Goal: Information Seeking & Learning: Check status

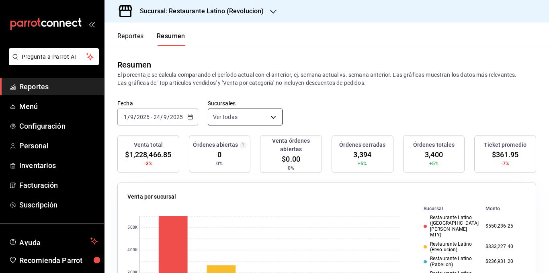
click at [243, 118] on body "Pregunta a Parrot AI Reportes Menú Configuración Personal Inventarios Facturaci…" at bounding box center [274, 136] width 549 height 273
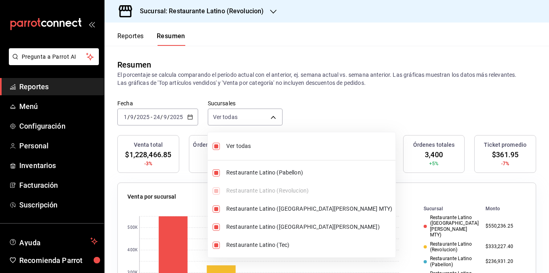
click at [244, 147] on span "Ver todas" at bounding box center [309, 146] width 166 height 8
type input "[object Object]"
checkbox input "false"
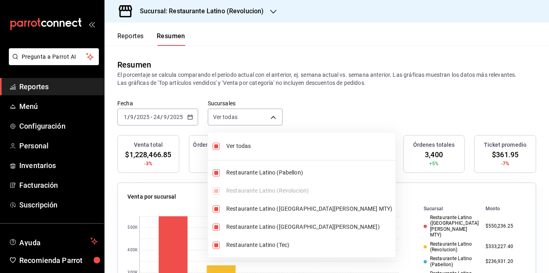
checkbox input "false"
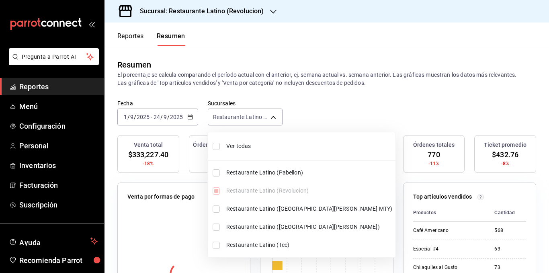
click at [244, 146] on span "Ver todas" at bounding box center [309, 146] width 166 height 8
type input "[object Object],[object Object],[object Object],[object Object],[object Object]"
checkbox input "true"
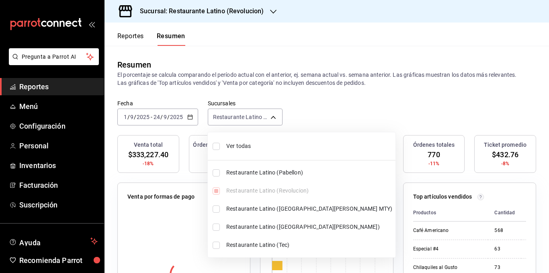
checkbox input "true"
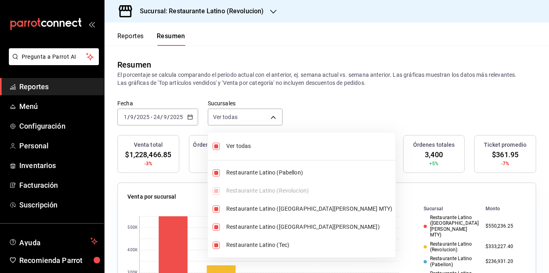
click at [190, 119] on div at bounding box center [274, 136] width 549 height 273
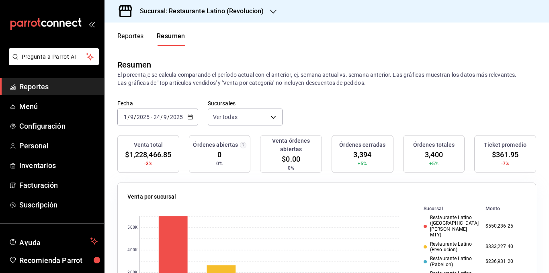
click at [190, 119] on icon "button" at bounding box center [190, 117] width 6 height 6
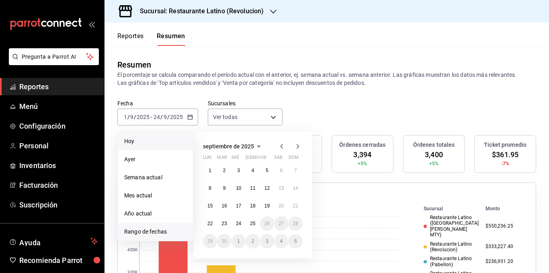
click at [142, 140] on span "Hoy" at bounding box center [155, 141] width 62 height 8
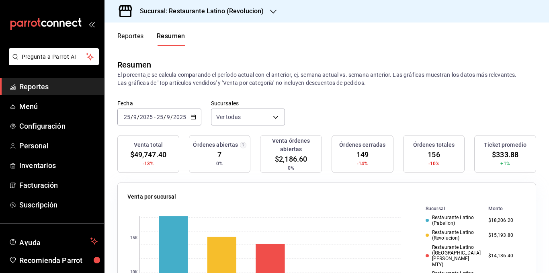
click at [235, 63] on div "Resumen" at bounding box center [326, 65] width 419 height 12
click at [260, 64] on div "Resumen" at bounding box center [326, 65] width 419 height 12
click at [271, 116] on body "Pregunta a Parrot AI Reportes Menú Configuración Personal Inventarios Facturaci…" at bounding box center [274, 136] width 549 height 273
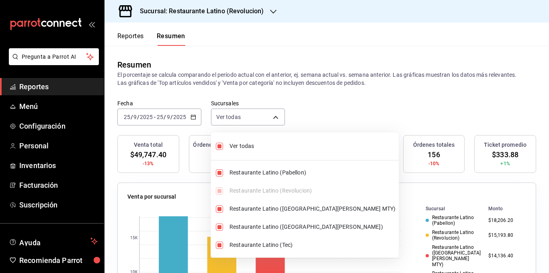
click at [241, 147] on span "Ver todas" at bounding box center [313, 146] width 166 height 8
type input "[object Object]"
checkbox input "false"
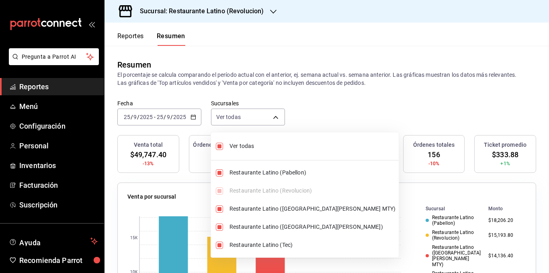
checkbox input "false"
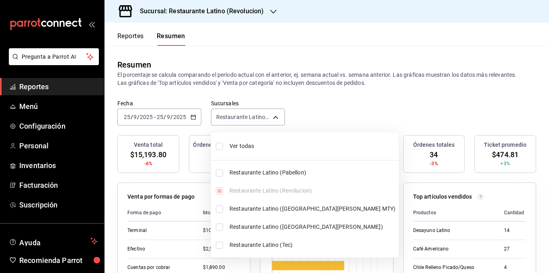
click at [241, 147] on span "Ver todas" at bounding box center [313, 146] width 166 height 8
type input "[object Object],[object Object],[object Object],[object Object],[object Object]"
checkbox input "true"
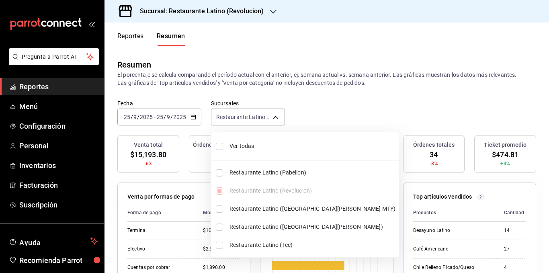
checkbox input "true"
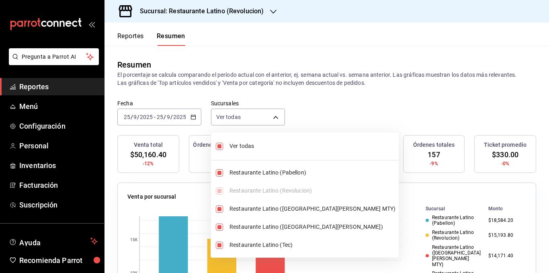
click at [286, 81] on div at bounding box center [274, 136] width 549 height 273
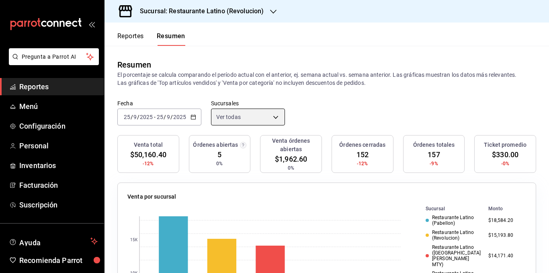
scroll to position [80, 0]
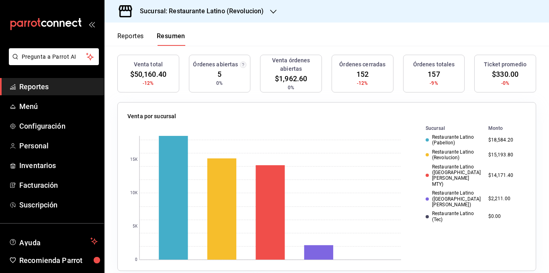
click at [450, 190] on div "Restaurante Latino ([GEOGRAPHIC_DATA][PERSON_NAME])" at bounding box center [454, 198] width 56 height 17
click at [441, 152] on div "Restaurante Latino (Revolucion)" at bounding box center [454, 155] width 56 height 12
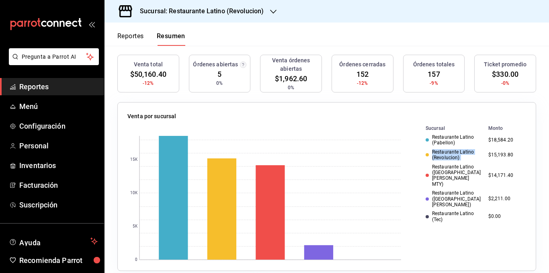
click at [441, 152] on div "Restaurante Latino (Revolucion)" at bounding box center [454, 155] width 56 height 12
click at [440, 158] on div "Restaurante Latino (Revolucion)" at bounding box center [454, 155] width 56 height 12
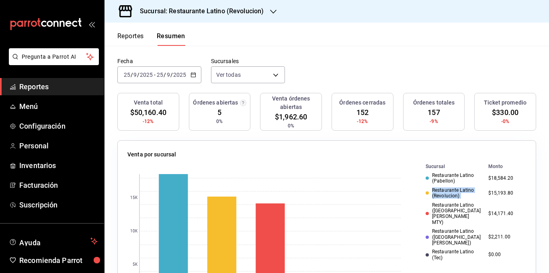
scroll to position [0, 0]
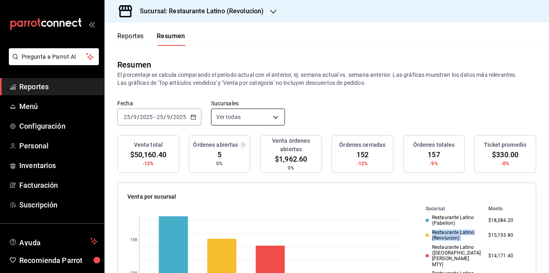
click at [242, 117] on body "Pregunta a Parrot AI Reportes Menú Configuración Personal Inventarios Facturaci…" at bounding box center [274, 136] width 549 height 273
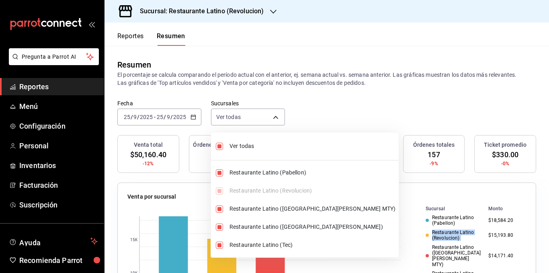
click at [248, 147] on span "Ver todas" at bounding box center [313, 146] width 166 height 8
type input "[object Object]"
checkbox input "false"
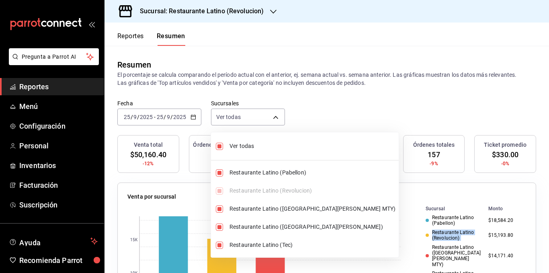
checkbox input "false"
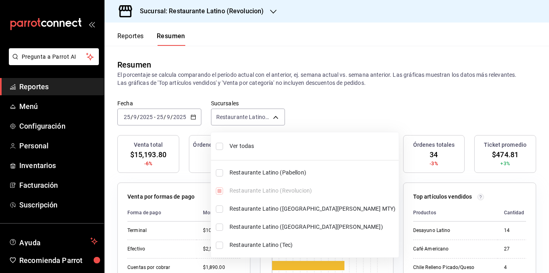
click at [248, 146] on span "Ver todas" at bounding box center [313, 146] width 166 height 8
type input "[object Object],[object Object],[object Object],[object Object],[object Object]"
checkbox input "true"
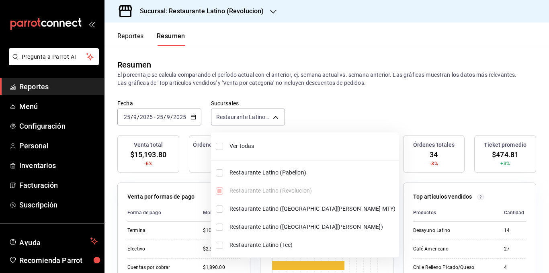
checkbox input "true"
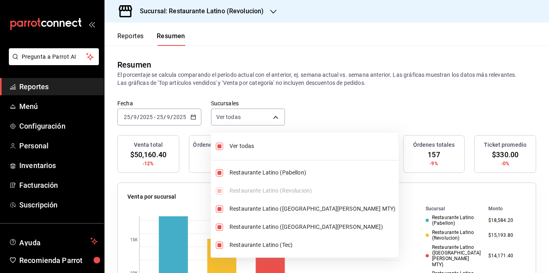
click at [277, 84] on div at bounding box center [274, 136] width 549 height 273
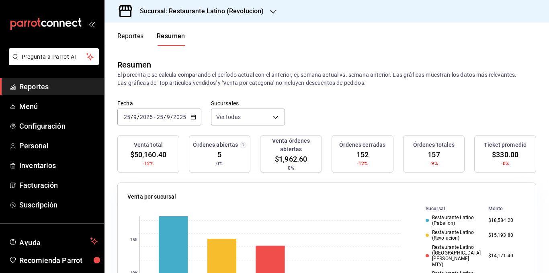
click at [287, 83] on p "El porcentaje se calcula comparando el período actual con el anterior, ej. sema…" at bounding box center [326, 79] width 419 height 16
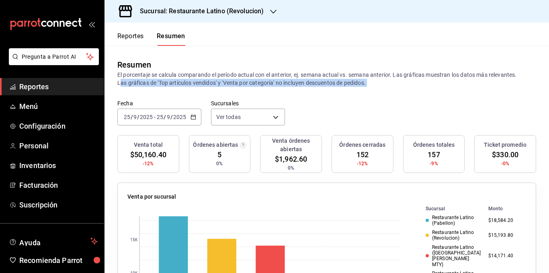
click at [287, 83] on p "El porcentaje se calcula comparando el período actual con el anterior, ej. sema…" at bounding box center [326, 79] width 419 height 16
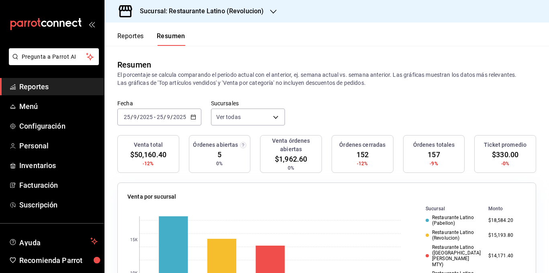
click at [287, 74] on p "El porcentaje se calcula comparando el período actual con el anterior, ej. sema…" at bounding box center [326, 79] width 419 height 16
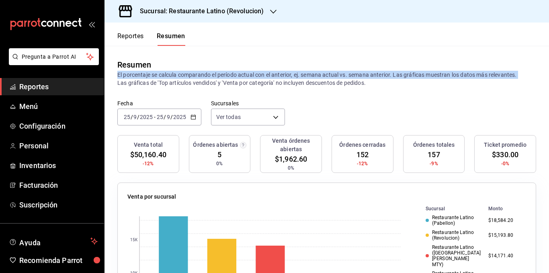
click at [287, 74] on p "El porcentaje se calcula comparando el período actual con el anterior, ej. sema…" at bounding box center [326, 79] width 419 height 16
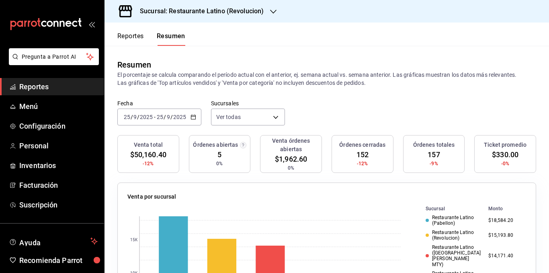
click at [230, 83] on p "El porcentaje se calcula comparando el período actual con el anterior, ej. sema…" at bounding box center [326, 79] width 419 height 16
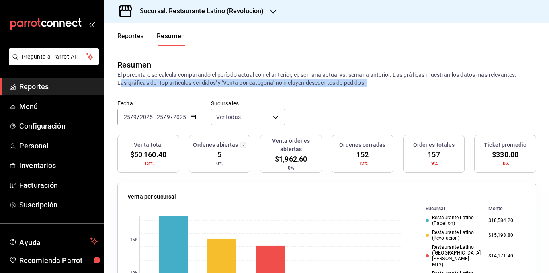
click at [230, 83] on p "El porcentaje se calcula comparando el período actual con el anterior, ej. sema…" at bounding box center [326, 79] width 419 height 16
click at [244, 83] on p "El porcentaje se calcula comparando el período actual con el anterior, ej. sema…" at bounding box center [326, 79] width 419 height 16
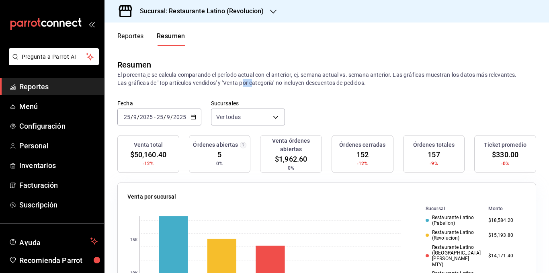
click at [244, 83] on p "El porcentaje se calcula comparando el período actual con el anterior, ej. sema…" at bounding box center [326, 79] width 419 height 16
click at [244, 82] on p "El porcentaje se calcula comparando el período actual con el anterior, ej. sema…" at bounding box center [326, 79] width 419 height 16
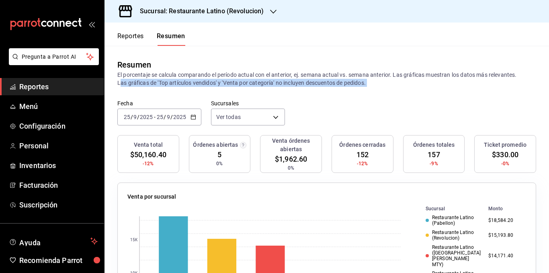
click at [244, 82] on p "El porcentaje se calcula comparando el período actual con el anterior, ej. sema…" at bounding box center [326, 79] width 419 height 16
click at [213, 83] on p "El porcentaje se calcula comparando el período actual con el anterior, ej. sema…" at bounding box center [326, 79] width 419 height 16
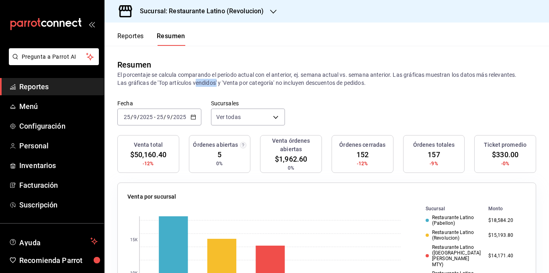
click at [213, 83] on p "El porcentaje se calcula comparando el período actual con el anterior, ej. sema…" at bounding box center [326, 79] width 419 height 16
click at [186, 84] on p "El porcentaje se calcula comparando el período actual con el anterior, ej. sema…" at bounding box center [326, 79] width 419 height 16
click at [162, 83] on p "El porcentaje se calcula comparando el período actual con el anterior, ej. sema…" at bounding box center [326, 79] width 419 height 16
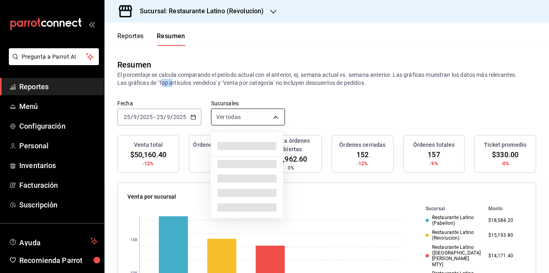
click at [261, 119] on body "Pregunta a Parrot AI Reportes Menú Configuración Personal Inventarios Facturaci…" at bounding box center [274, 136] width 549 height 273
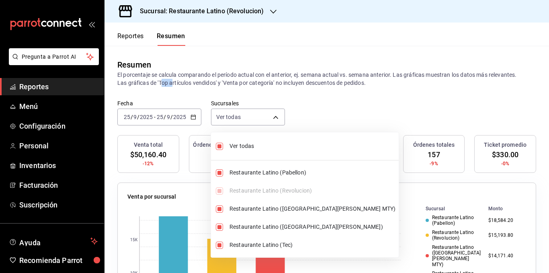
click at [254, 145] on span "Ver todas" at bounding box center [313, 146] width 166 height 8
type input "[object Object]"
checkbox input "false"
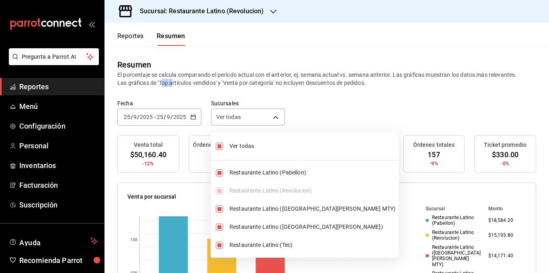
checkbox input "false"
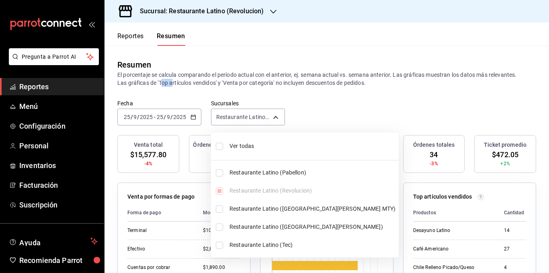
click at [247, 146] on span "Ver todas" at bounding box center [313, 146] width 166 height 8
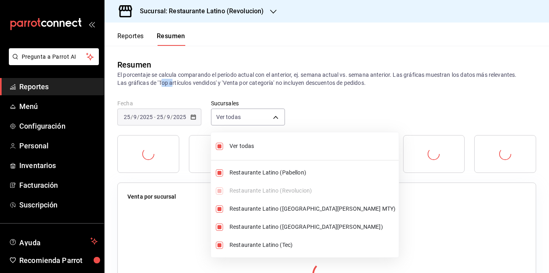
type input "[object Object],[object Object],[object Object],[object Object],[object Object]"
checkbox input "true"
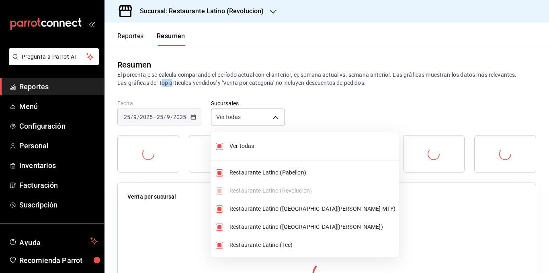
checkbox input "true"
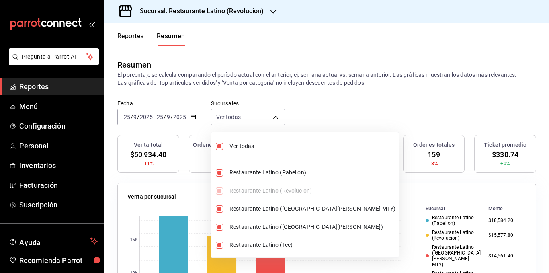
click at [321, 82] on div at bounding box center [274, 136] width 549 height 273
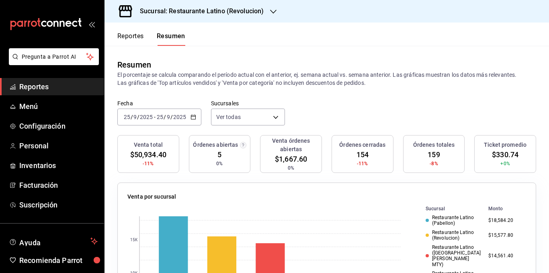
click at [321, 82] on p "El porcentaje se calcula comparando el período actual con el anterior, ej. sema…" at bounding box center [326, 79] width 419 height 16
click at [289, 82] on p "El porcentaje se calcula comparando el período actual con el anterior, ej. sema…" at bounding box center [326, 79] width 419 height 16
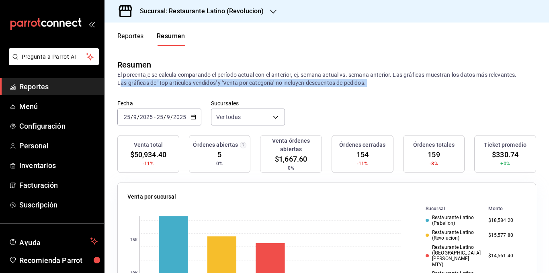
click at [289, 82] on p "El porcentaje se calcula comparando el período actual con el anterior, ej. sema…" at bounding box center [326, 79] width 419 height 16
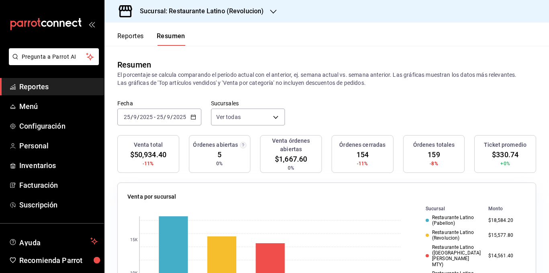
click at [279, 74] on p "El porcentaje se calcula comparando el período actual con el anterior, ej. sema…" at bounding box center [326, 79] width 419 height 16
click at [204, 73] on p "El porcentaje se calcula comparando el período actual con el anterior, ej. sema…" at bounding box center [326, 79] width 419 height 16
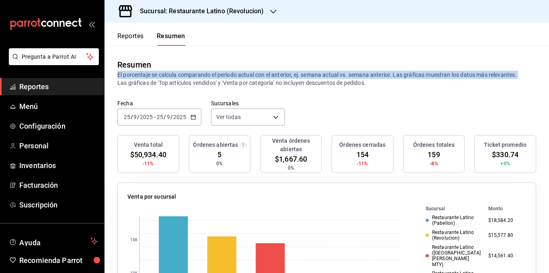
click at [204, 73] on p "El porcentaje se calcula comparando el período actual con el anterior, ej. sema…" at bounding box center [326, 79] width 419 height 16
click at [183, 73] on p "El porcentaje se calcula comparando el período actual con el anterior, ej. sema…" at bounding box center [326, 79] width 419 height 16
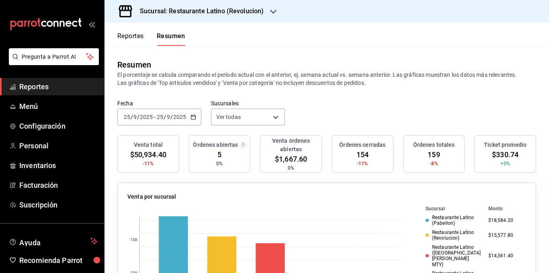
click at [174, 74] on p "El porcentaje se calcula comparando el período actual con el anterior, ej. sema…" at bounding box center [326, 79] width 419 height 16
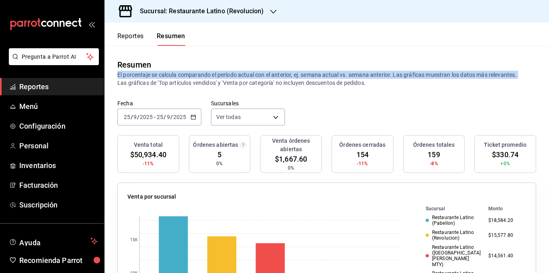
click at [174, 74] on p "El porcentaje se calcula comparando el período actual con el anterior, ej. sema…" at bounding box center [326, 79] width 419 height 16
click at [155, 74] on p "El porcentaje se calcula comparando el período actual con el anterior, ej. sema…" at bounding box center [326, 79] width 419 height 16
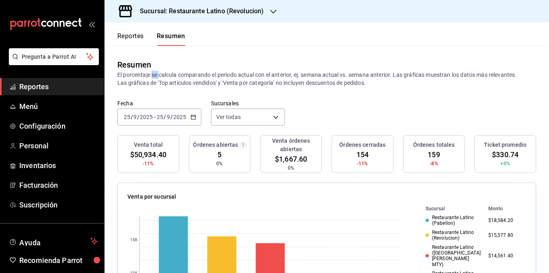
click at [155, 74] on p "El porcentaje se calcula comparando el período actual con el anterior, ej. sema…" at bounding box center [326, 79] width 419 height 16
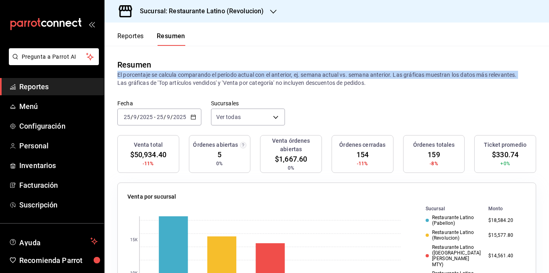
click at [155, 74] on p "El porcentaje se calcula comparando el período actual con el anterior, ej. sema…" at bounding box center [326, 79] width 419 height 16
click at [144, 75] on p "El porcentaje se calcula comparando el período actual con el anterior, ej. sema…" at bounding box center [326, 79] width 419 height 16
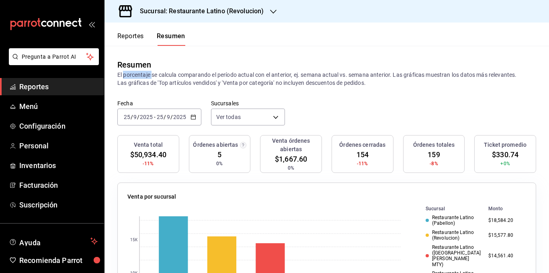
click at [144, 75] on p "El porcentaje se calcula comparando el período actual con el anterior, ej. sema…" at bounding box center [326, 79] width 419 height 16
click at [138, 75] on p "El porcentaje se calcula comparando el período actual con el anterior, ej. sema…" at bounding box center [326, 79] width 419 height 16
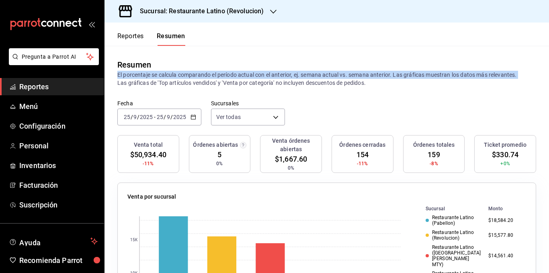
click at [138, 75] on p "El porcentaje se calcula comparando el período actual con el anterior, ej. sema…" at bounding box center [326, 79] width 419 height 16
click at [146, 75] on p "El porcentaje se calcula comparando el período actual con el anterior, ej. sema…" at bounding box center [326, 79] width 419 height 16
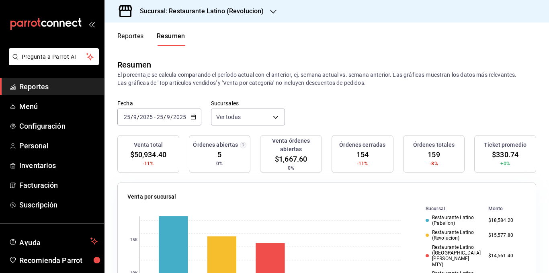
click at [179, 75] on p "El porcentaje se calcula comparando el período actual con el anterior, ej. sema…" at bounding box center [326, 79] width 419 height 16
click at [279, 77] on p "El porcentaje se calcula comparando el período actual con el anterior, ej. sema…" at bounding box center [326, 79] width 419 height 16
click at [140, 35] on button "Reportes" at bounding box center [130, 39] width 27 height 14
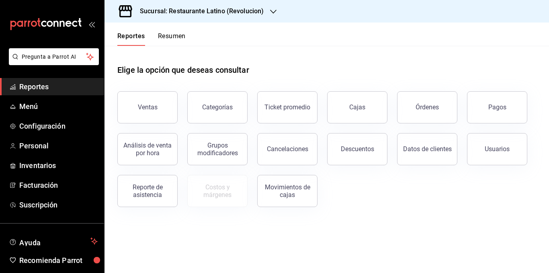
click at [167, 35] on button "Resumen" at bounding box center [172, 39] width 28 height 14
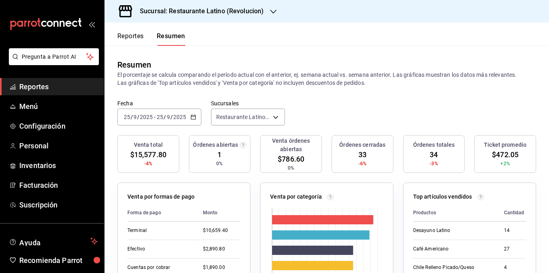
click at [246, 74] on p "El porcentaje se calcula comparando el período actual con el anterior, ej. sema…" at bounding box center [326, 79] width 419 height 16
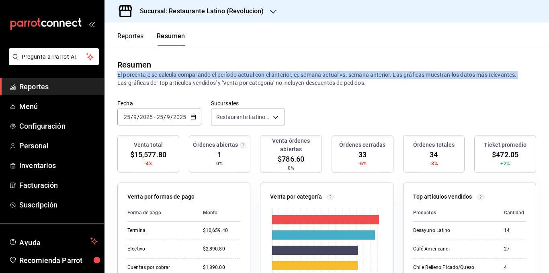
click at [246, 74] on p "El porcentaje se calcula comparando el período actual con el anterior, ej. sema…" at bounding box center [326, 79] width 419 height 16
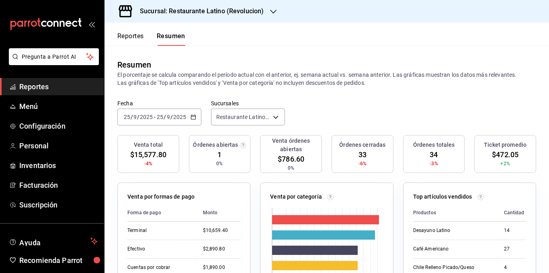
click at [257, 84] on p "El porcentaje se calcula comparando el período actual con el anterior, ej. sema…" at bounding box center [326, 79] width 419 height 16
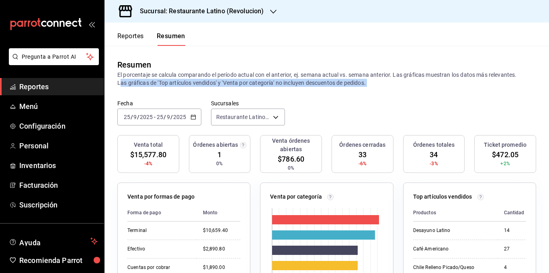
click at [258, 84] on p "El porcentaje se calcula comparando el período actual con el anterior, ej. sema…" at bounding box center [326, 79] width 419 height 16
click at [293, 83] on p "El porcentaje se calcula comparando el período actual con el anterior, ej. sema…" at bounding box center [326, 79] width 419 height 16
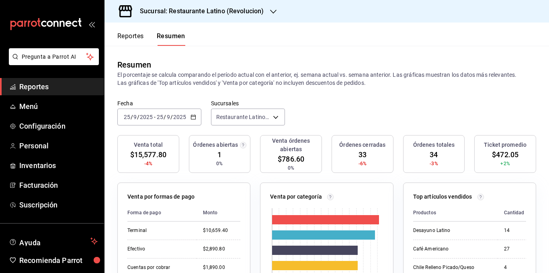
click at [295, 82] on p "El porcentaje se calcula comparando el período actual con el anterior, ej. sema…" at bounding box center [326, 79] width 419 height 16
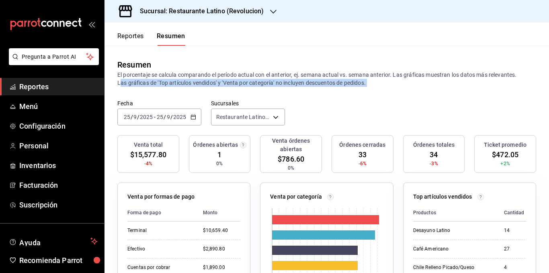
click at [295, 82] on p "El porcentaje se calcula comparando el período actual con el anterior, ej. sema…" at bounding box center [326, 79] width 419 height 16
drag, startPoint x: 293, startPoint y: 82, endPoint x: 288, endPoint y: 82, distance: 4.8
click at [292, 82] on p "El porcentaje se calcula comparando el período actual con el anterior, ej. sema…" at bounding box center [326, 79] width 419 height 16
click at [279, 82] on p "El porcentaje se calcula comparando el período actual con el anterior, ej. sema…" at bounding box center [326, 79] width 419 height 16
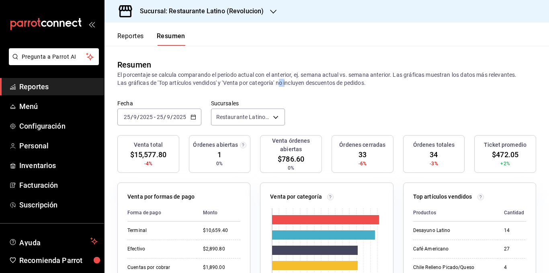
click at [279, 82] on p "El porcentaje se calcula comparando el período actual con el anterior, ej. sema…" at bounding box center [326, 79] width 419 height 16
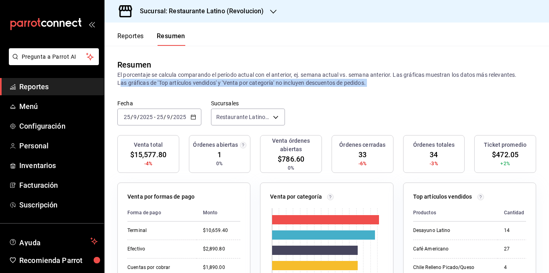
click at [279, 82] on p "El porcentaje se calcula comparando el período actual con el anterior, ej. sema…" at bounding box center [326, 79] width 419 height 16
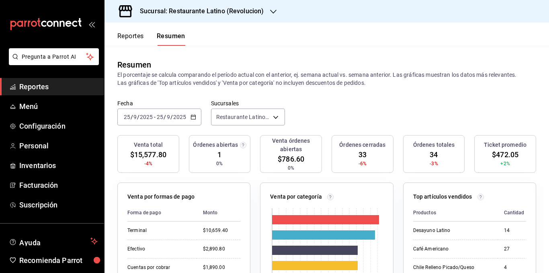
click at [255, 67] on div "Resumen" at bounding box center [326, 65] width 419 height 12
click at [238, 117] on body "Pregunta a Parrot AI Reportes Menú Configuración Personal Inventarios Facturaci…" at bounding box center [274, 136] width 549 height 273
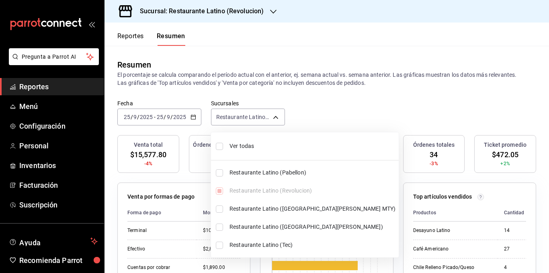
click at [242, 146] on span "Ver todas" at bounding box center [313, 146] width 166 height 8
type input "[object Object],[object Object],[object Object],[object Object],[object Object]"
checkbox input "true"
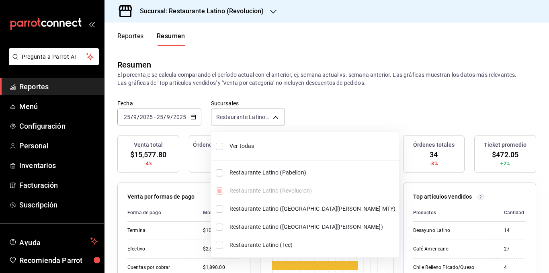
checkbox input "true"
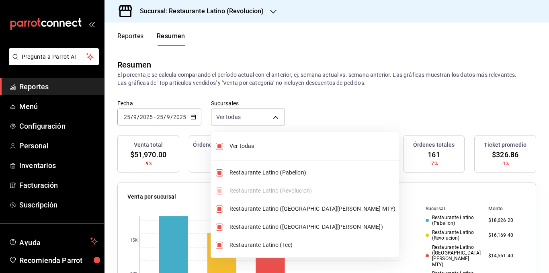
click at [288, 78] on div at bounding box center [274, 136] width 549 height 273
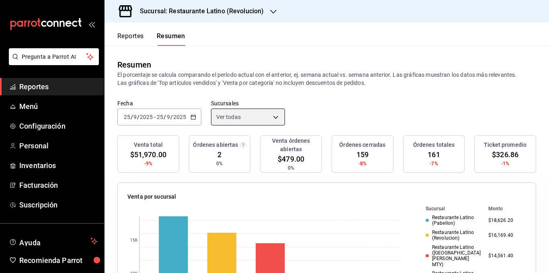
scroll to position [40, 0]
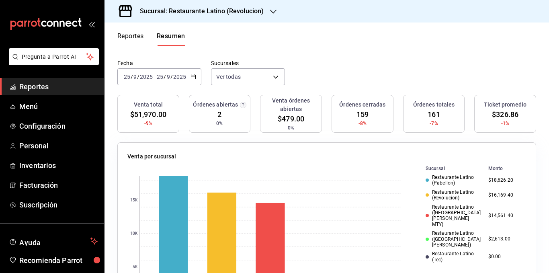
click at [254, 112] on div "Venta total $51,970.00 -9% Órdenes abiertas 2 0% Venta órdenes abiertas $479.00…" at bounding box center [326, 118] width 419 height 47
click at [254, 114] on div "Venta total $51,970.00 -9% Órdenes abiertas 2 0% Venta órdenes abiertas $479.00…" at bounding box center [326, 118] width 419 height 47
click at [181, 117] on div "Venta total $51,970.00 -9% Órdenes abiertas 2 0% Venta órdenes abiertas $479.00…" at bounding box center [326, 118] width 419 height 47
click at [140, 37] on button "Reportes" at bounding box center [130, 39] width 27 height 14
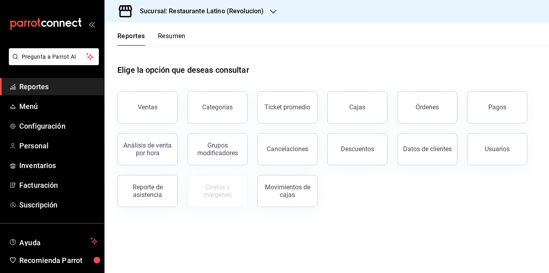
click at [416, 103] on button "Órdenes" at bounding box center [427, 107] width 60 height 32
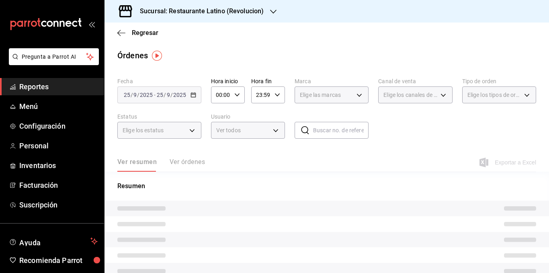
click at [192, 162] on button "Ver órdenes" at bounding box center [187, 165] width 35 height 14
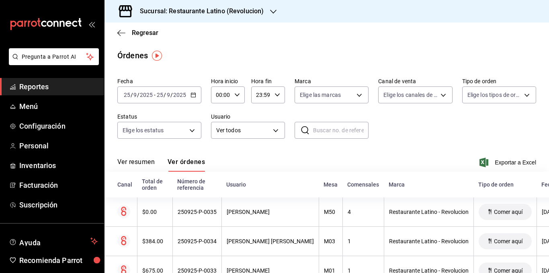
click at [244, 11] on h3 "Sucursal: Restaurante Latino (Revolucion)" at bounding box center [198, 11] width 130 height 10
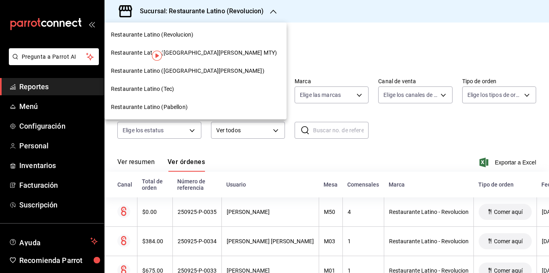
click at [184, 76] on div "Restaurante Latino ([GEOGRAPHIC_DATA][PERSON_NAME])" at bounding box center [196, 71] width 182 height 18
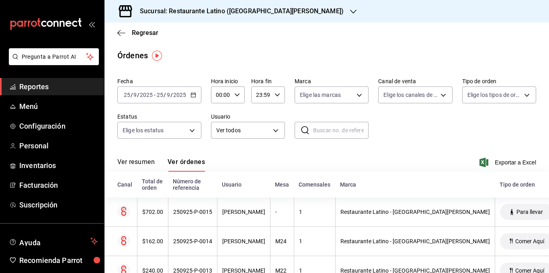
click at [387, 131] on div "Fecha [DATE] [DATE] - [DATE] [DATE] Hora inicio 00:00 Hora inicio Hora fin 23:5…" at bounding box center [326, 111] width 419 height 74
click at [258, 158] on div "Ver resumen Ver órdenes Exportar a Excel" at bounding box center [326, 159] width 419 height 23
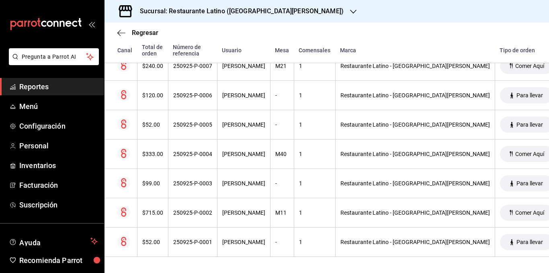
scroll to position [402, 0]
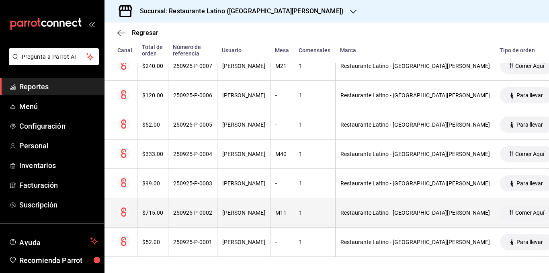
click at [194, 209] on div "250925-P-0002" at bounding box center [192, 212] width 39 height 6
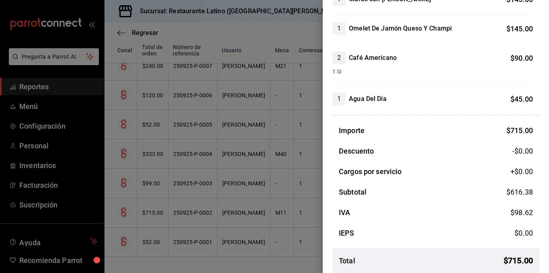
scroll to position [179, 0]
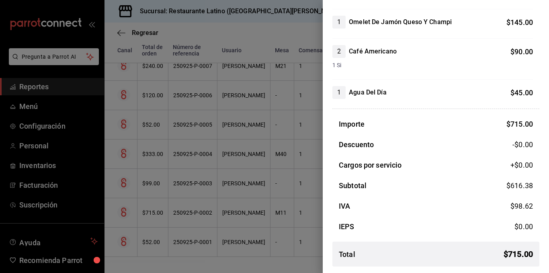
click at [209, 193] on div at bounding box center [274, 136] width 549 height 273
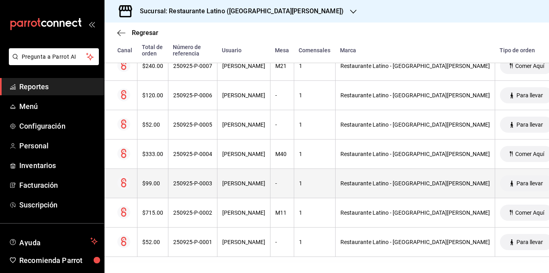
click at [151, 181] on th "$99.00" at bounding box center [152, 183] width 31 height 29
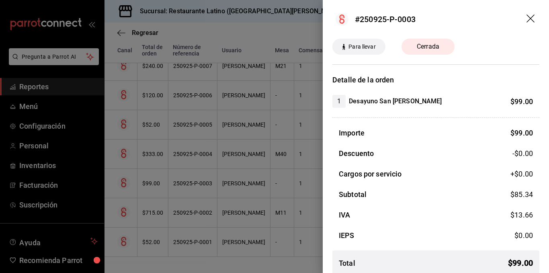
click at [160, 193] on div at bounding box center [274, 136] width 549 height 273
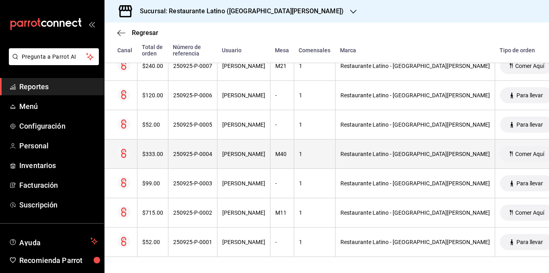
click at [154, 151] on div "$333.00" at bounding box center [152, 154] width 21 height 6
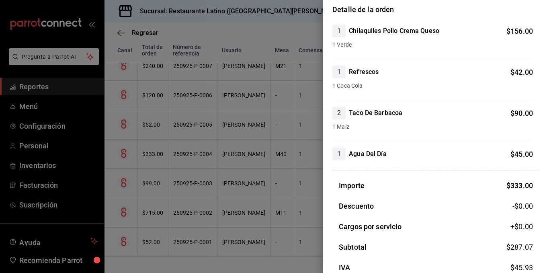
scroll to position [80, 0]
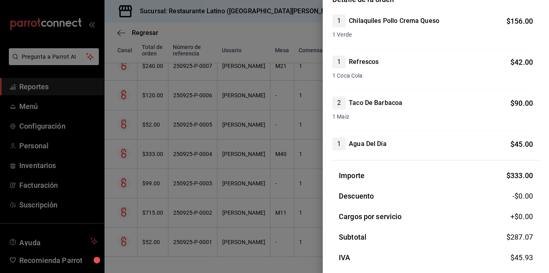
click at [148, 130] on div at bounding box center [274, 136] width 549 height 273
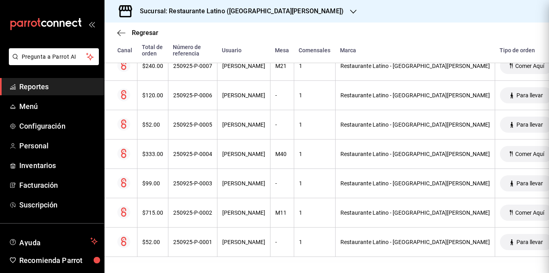
scroll to position [0, 0]
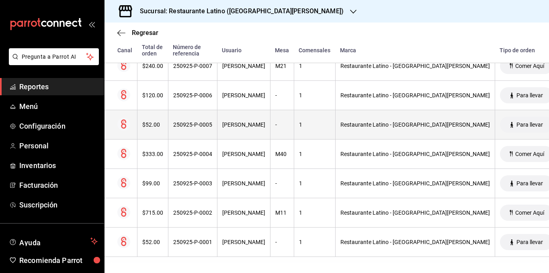
click at [150, 121] on div "$52.00" at bounding box center [152, 124] width 21 height 6
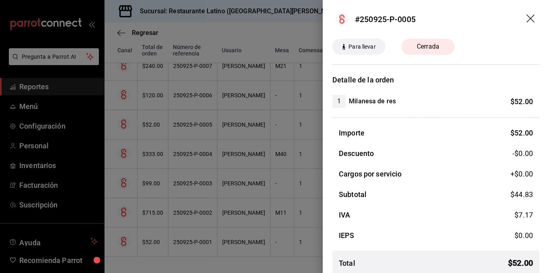
click at [363, 102] on h4 "Milanesa de res" at bounding box center [372, 102] width 47 height 10
click at [337, 102] on span "1" at bounding box center [339, 102] width 13 height 10
click at [386, 101] on h4 "Milanesa de res" at bounding box center [372, 102] width 47 height 10
click at [125, 130] on div at bounding box center [274, 136] width 549 height 273
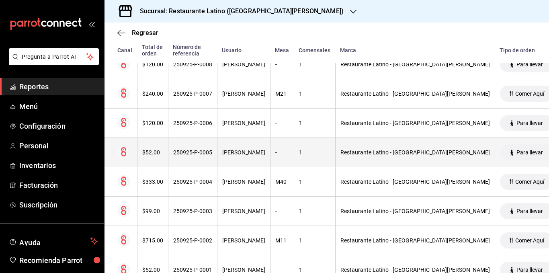
scroll to position [322, 0]
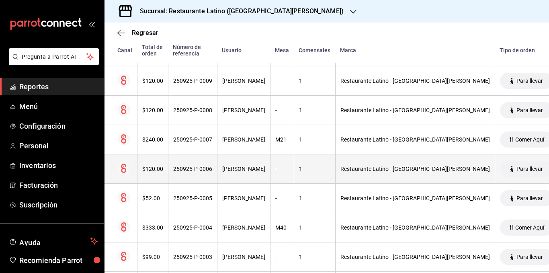
click at [155, 172] on div "$120.00" at bounding box center [152, 169] width 21 height 6
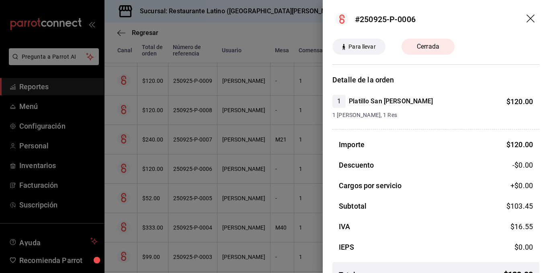
scroll to position [21, 0]
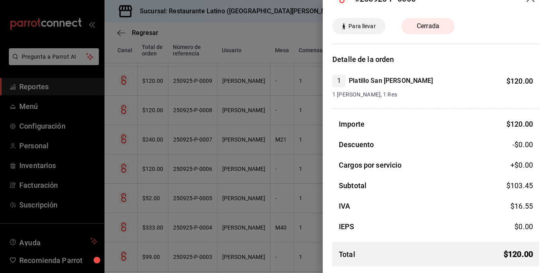
click at [160, 149] on div at bounding box center [274, 136] width 549 height 273
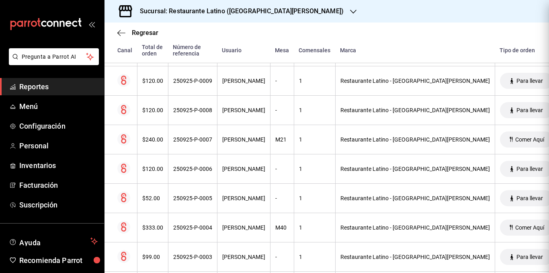
scroll to position [0, 0]
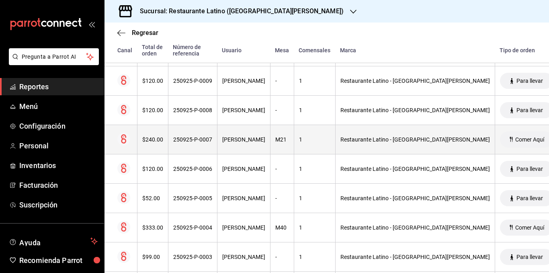
click at [156, 143] on div "$240.00" at bounding box center [152, 139] width 21 height 6
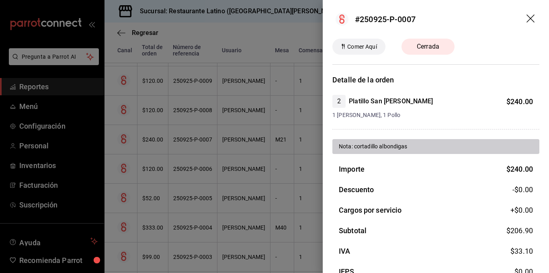
click at [340, 100] on span "2" at bounding box center [339, 102] width 13 height 10
click at [149, 116] on div at bounding box center [274, 136] width 549 height 273
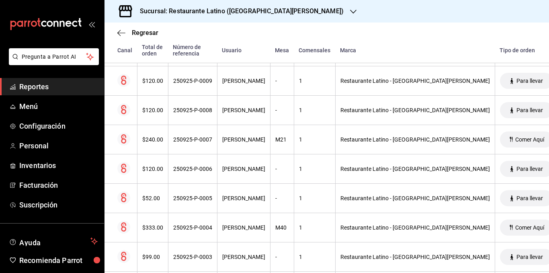
click at [149, 111] on div "$120.00" at bounding box center [152, 110] width 21 height 6
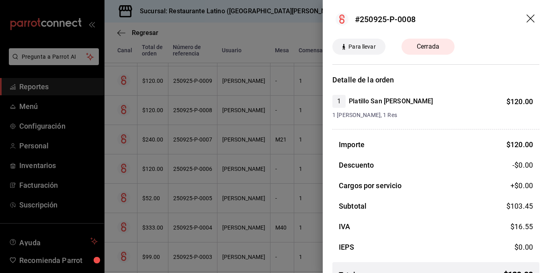
click at [158, 123] on div at bounding box center [274, 136] width 549 height 273
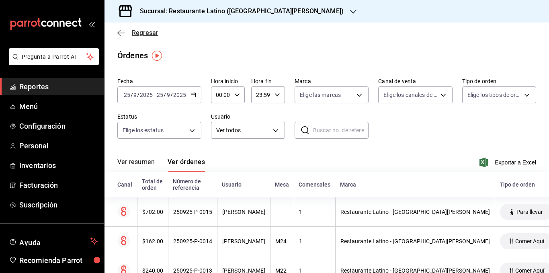
click at [141, 33] on span "Regresar" at bounding box center [145, 33] width 27 height 8
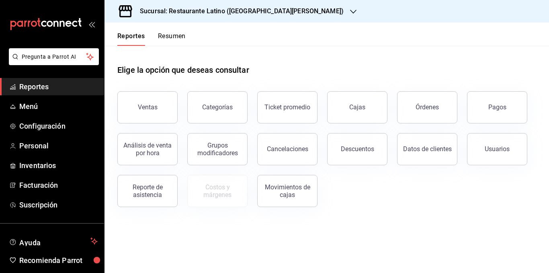
click at [164, 37] on button "Resumen" at bounding box center [172, 39] width 28 height 14
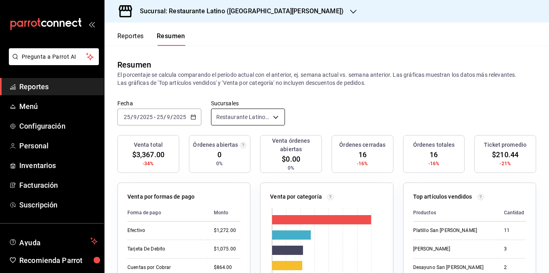
click at [246, 117] on body "Pregunta a Parrot AI Reportes Menú Configuración Personal Inventarios Facturaci…" at bounding box center [274, 136] width 549 height 273
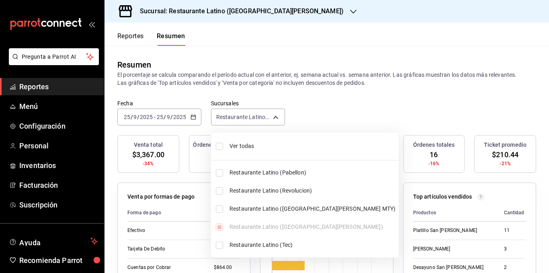
click at [251, 146] on span "Ver todas" at bounding box center [313, 146] width 166 height 8
type input "[object Object],[object Object],[object Object],[object Object],[object Object]"
checkbox input "true"
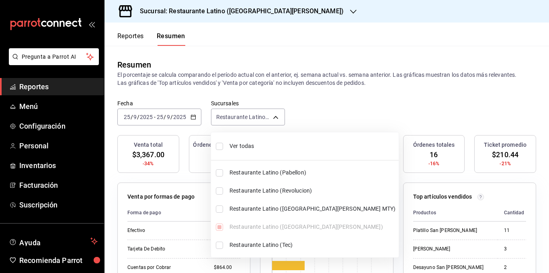
checkbox input "true"
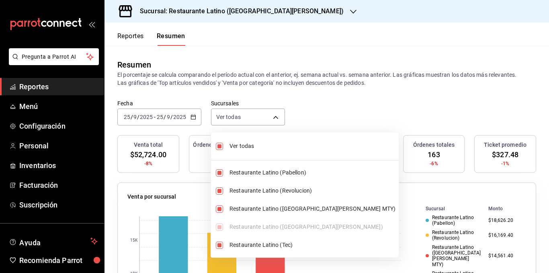
click at [248, 77] on div at bounding box center [274, 136] width 549 height 273
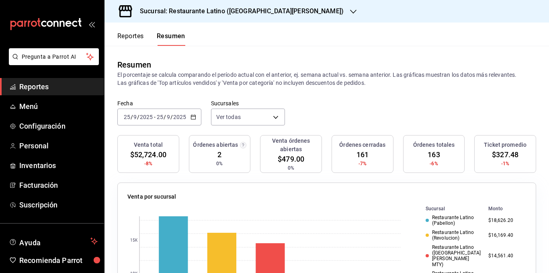
click at [370, 98] on div "Resumen El porcentaje se calcula comparando el período actual con el anterior, …" at bounding box center [327, 73] width 445 height 54
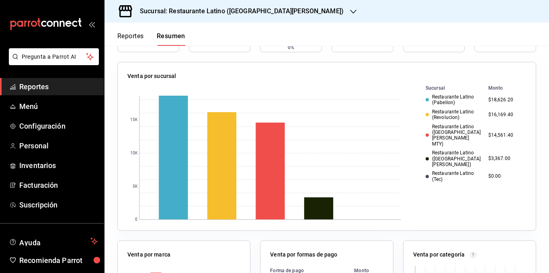
scroll to position [80, 0]
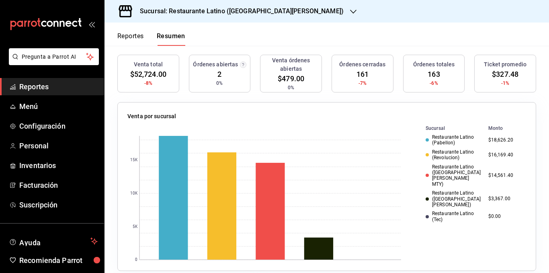
click at [443, 140] on div "Restaurante Latino (Pabellon)" at bounding box center [454, 140] width 56 height 12
click at [439, 152] on div "Restaurante Latino (Revolucion)" at bounding box center [454, 155] width 56 height 12
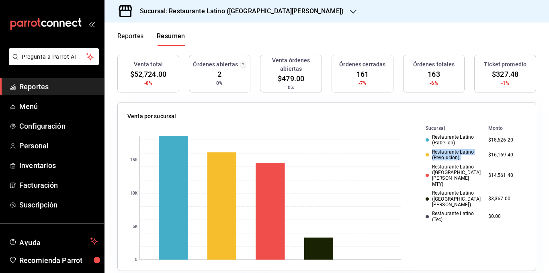
click at [439, 152] on div "Restaurante Latino (Revolucion)" at bounding box center [454, 155] width 56 height 12
click at [441, 165] on div "Restaurante Latino ([GEOGRAPHIC_DATA][PERSON_NAME] MTY)" at bounding box center [454, 175] width 56 height 23
click at [443, 190] on div "Restaurante Latino ([GEOGRAPHIC_DATA][PERSON_NAME])" at bounding box center [454, 198] width 56 height 17
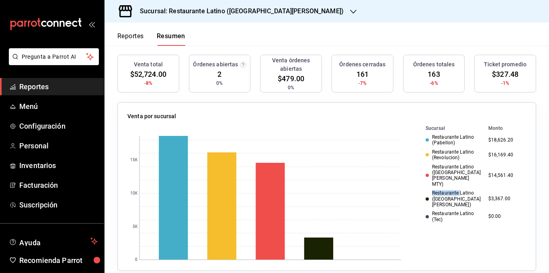
click at [443, 190] on div "Restaurante Latino ([GEOGRAPHIC_DATA][PERSON_NAME])" at bounding box center [454, 198] width 56 height 17
click at [442, 211] on div "Restaurante Latino (Tec)" at bounding box center [454, 217] width 56 height 12
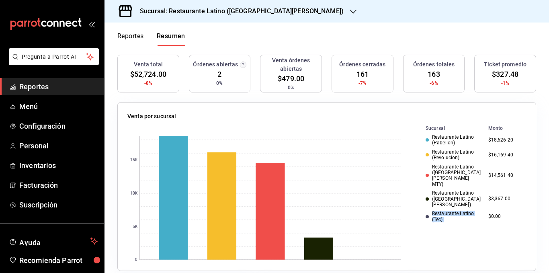
click at [442, 211] on div "Restaurante Latino (Tec)" at bounding box center [454, 217] width 56 height 12
click at [444, 190] on div "Restaurante Latino ([GEOGRAPHIC_DATA][PERSON_NAME])" at bounding box center [454, 198] width 56 height 17
click at [446, 167] on div "Restaurante Latino ([GEOGRAPHIC_DATA][PERSON_NAME] MTY)" at bounding box center [454, 175] width 56 height 23
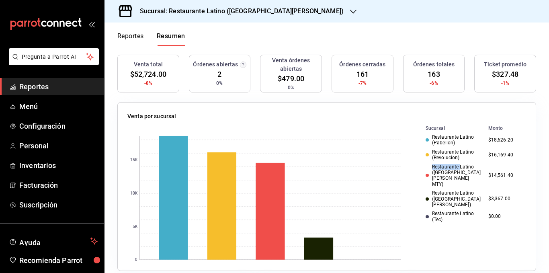
click at [446, 167] on div "Restaurante Latino ([GEOGRAPHIC_DATA][PERSON_NAME] MTY)" at bounding box center [454, 175] width 56 height 23
click at [446, 152] on div "Restaurante Latino (Revolucion)" at bounding box center [454, 155] width 56 height 12
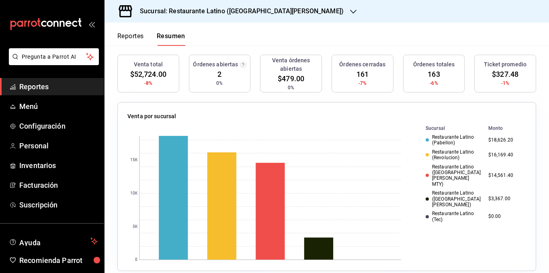
click at [443, 138] on div "Restaurante Latino (Pabellon)" at bounding box center [454, 140] width 56 height 12
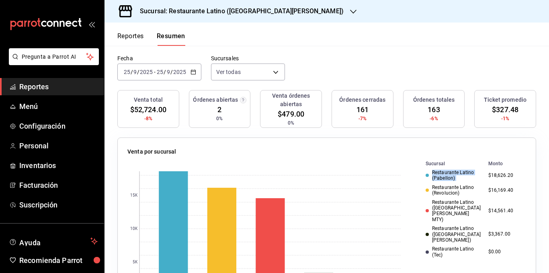
scroll to position [0, 0]
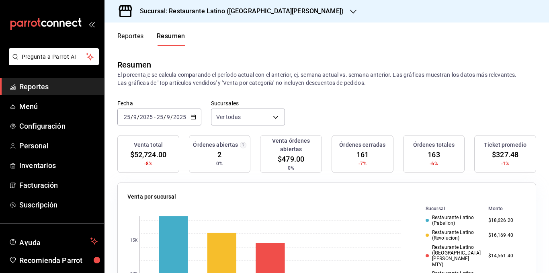
click at [281, 80] on p "El porcentaje se calcula comparando el período actual con el anterior, ej. sema…" at bounding box center [326, 79] width 419 height 16
click at [326, 104] on div "Fecha [DATE] [DATE] - [DATE] [DATE] Sucursales Ver todas [object Object],[objec…" at bounding box center [327, 117] width 445 height 35
click at [322, 147] on div "Venta total $52,724.00 -8% Órdenes abiertas 2 0% Venta órdenes abiertas $479.00…" at bounding box center [326, 158] width 419 height 47
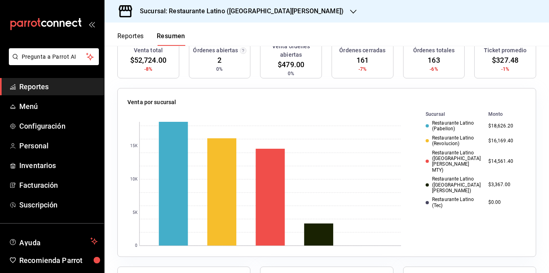
scroll to position [80, 0]
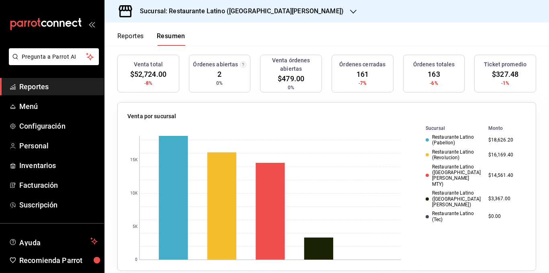
click at [253, 73] on div "Venta total $52,724.00 -8% Órdenes abiertas 2 0% Venta órdenes abiertas $479.00…" at bounding box center [326, 78] width 419 height 47
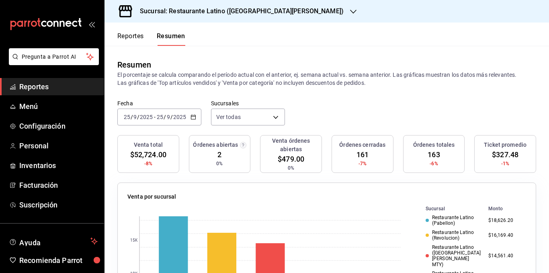
click at [255, 81] on p "El porcentaje se calcula comparando el período actual con el anterior, ej. sema…" at bounding box center [326, 79] width 419 height 16
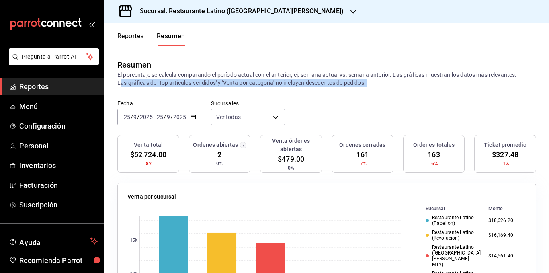
click at [255, 81] on p "El porcentaje se calcula comparando el período actual con el anterior, ej. sema…" at bounding box center [326, 79] width 419 height 16
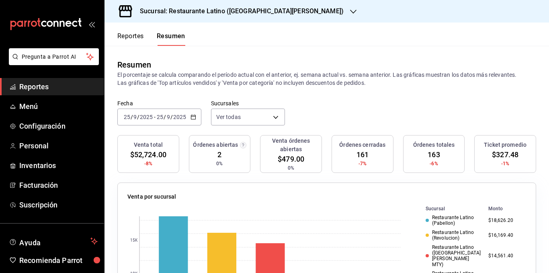
click at [248, 80] on p "El porcentaje se calcula comparando el período actual con el anterior, ej. sema…" at bounding box center [326, 79] width 419 height 16
click at [244, 80] on p "El porcentaje se calcula comparando el período actual con el anterior, ej. sema…" at bounding box center [326, 79] width 419 height 16
click at [233, 82] on p "El porcentaje se calcula comparando el período actual con el anterior, ej. sema…" at bounding box center [326, 79] width 419 height 16
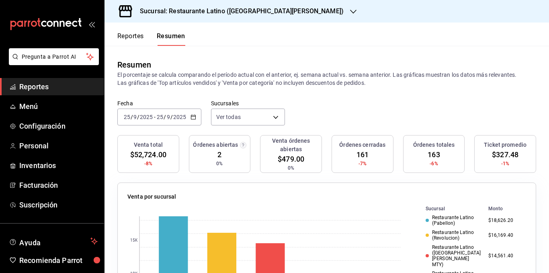
click at [352, 79] on p "El porcentaje se calcula comparando el período actual con el anterior, ej. sema…" at bounding box center [326, 79] width 419 height 16
click at [140, 38] on button "Reportes" at bounding box center [130, 39] width 27 height 14
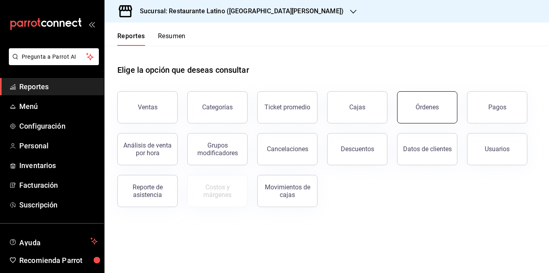
click at [432, 110] on div "Órdenes" at bounding box center [427, 107] width 23 height 8
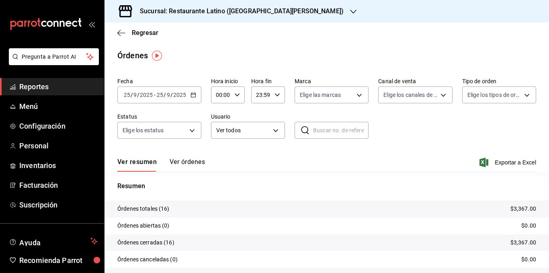
click at [197, 162] on button "Ver órdenes" at bounding box center [187, 165] width 35 height 14
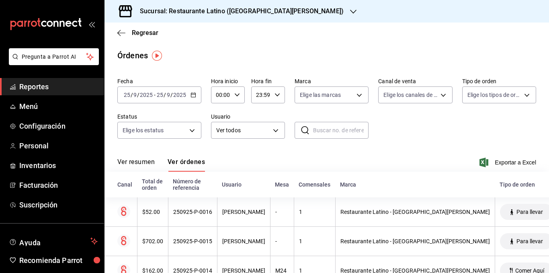
click at [258, 158] on div "Ver resumen Ver órdenes Exportar a Excel" at bounding box center [326, 159] width 419 height 23
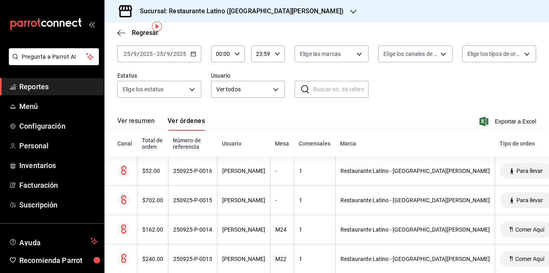
scroll to position [55, 0]
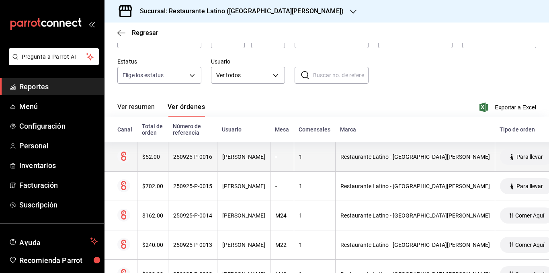
click at [154, 156] on div "$52.00" at bounding box center [152, 157] width 21 height 6
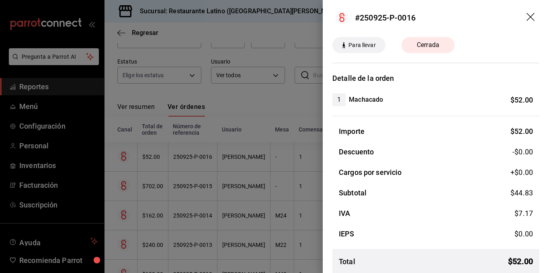
scroll to position [0, 0]
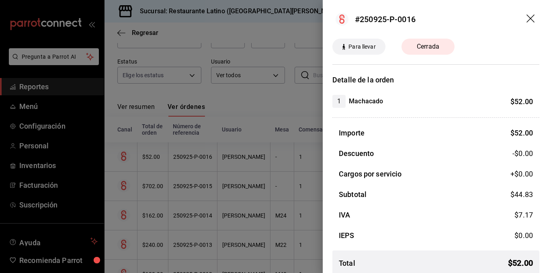
click at [527, 18] on icon "drag" at bounding box center [531, 18] width 8 height 8
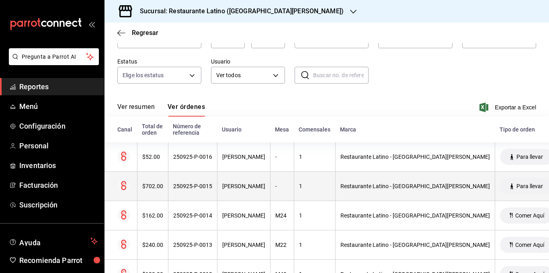
click at [149, 185] on div "$702.00" at bounding box center [152, 186] width 21 height 6
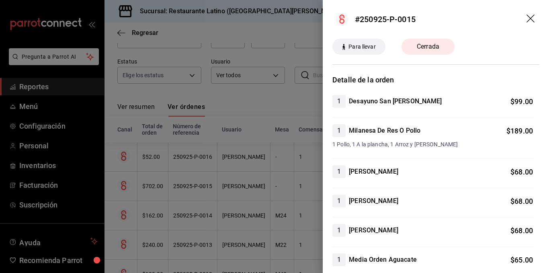
click at [527, 19] on icon "drag" at bounding box center [532, 19] width 10 height 10
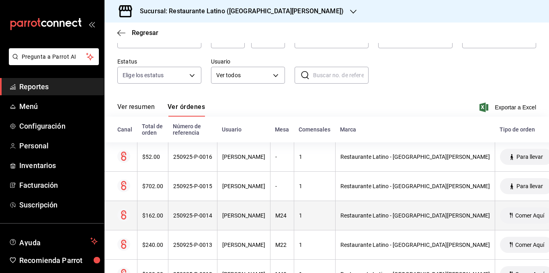
click at [152, 216] on div "$162.00" at bounding box center [152, 215] width 21 height 6
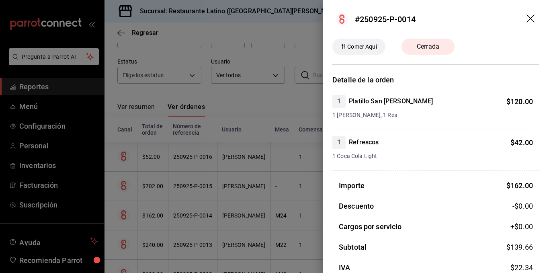
click at [527, 17] on icon "drag" at bounding box center [531, 18] width 8 height 8
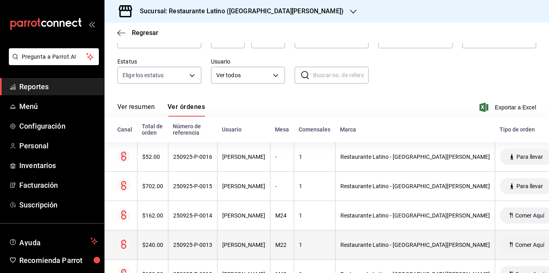
click at [150, 242] on div "$240.00" at bounding box center [152, 245] width 21 height 6
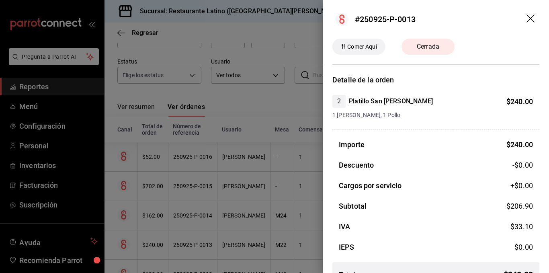
click at [527, 22] on icon "drag" at bounding box center [532, 19] width 10 height 10
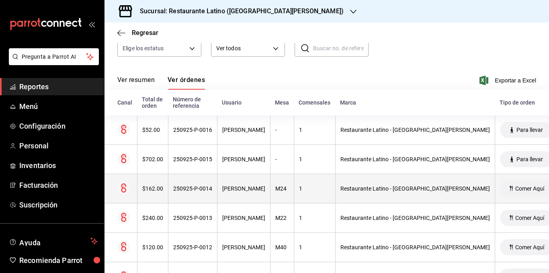
scroll to position [95, 0]
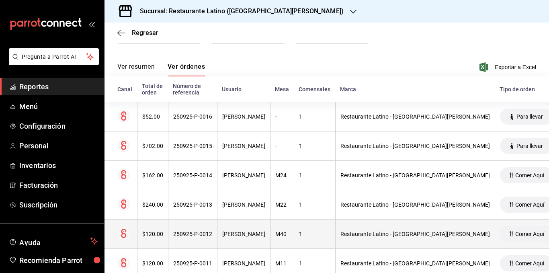
click at [152, 236] on div "$120.00" at bounding box center [152, 234] width 21 height 6
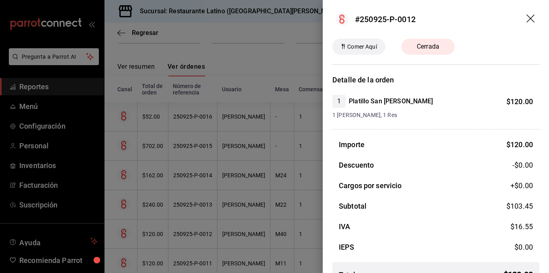
click at [527, 20] on icon "drag" at bounding box center [531, 18] width 8 height 8
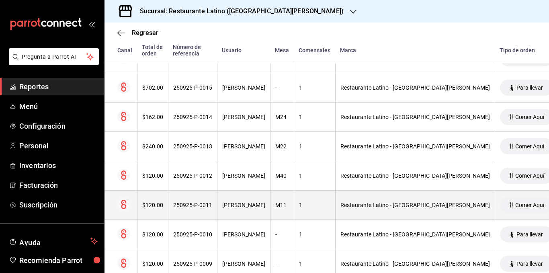
scroll to position [176, 0]
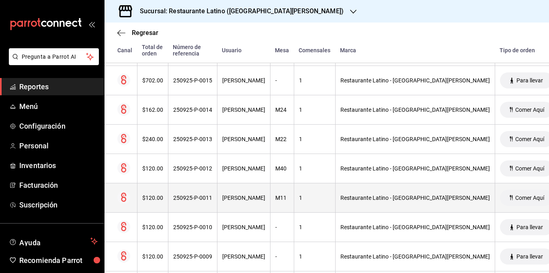
click at [148, 193] on th "$120.00" at bounding box center [152, 197] width 31 height 29
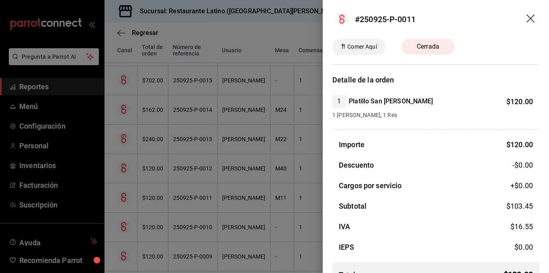
click at [527, 19] on icon "drag" at bounding box center [532, 19] width 10 height 10
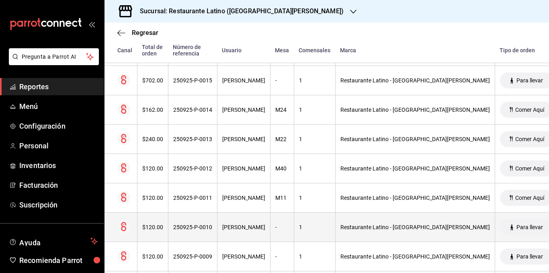
click at [151, 226] on div "$120.00" at bounding box center [152, 227] width 21 height 6
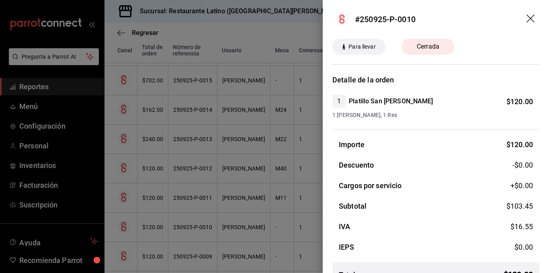
click at [527, 19] on icon "drag" at bounding box center [532, 19] width 10 height 10
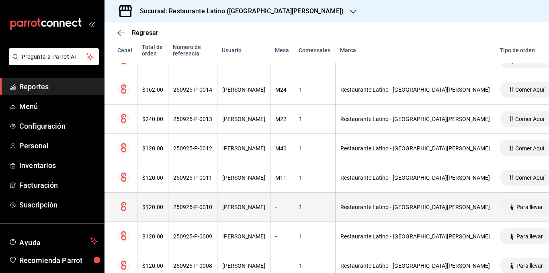
scroll to position [216, 0]
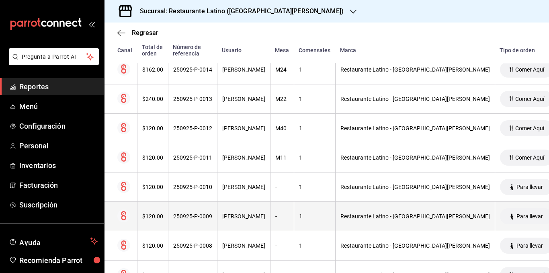
click at [153, 213] on th "$120.00" at bounding box center [152, 216] width 31 height 29
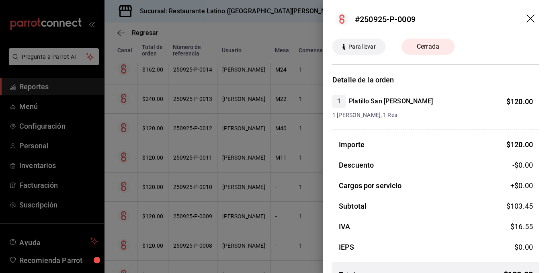
click at [527, 22] on icon "drag" at bounding box center [532, 19] width 10 height 10
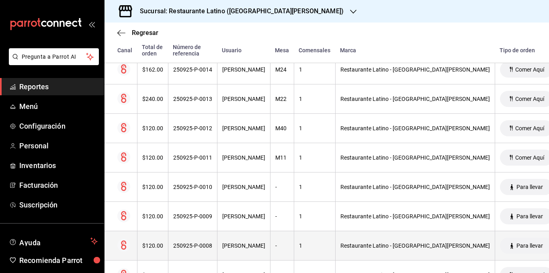
click at [149, 245] on div "$120.00" at bounding box center [152, 245] width 21 height 6
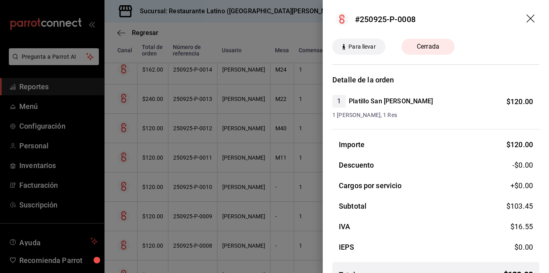
click at [527, 19] on icon "drag" at bounding box center [532, 19] width 10 height 10
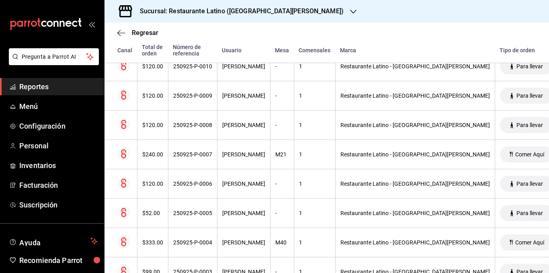
scroll to position [343, 0]
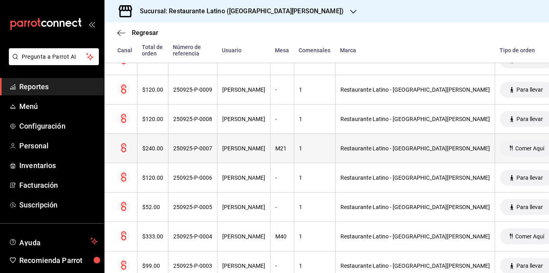
click at [148, 150] on div "$240.00" at bounding box center [152, 148] width 21 height 6
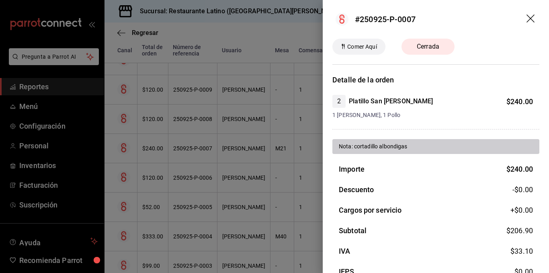
click at [527, 16] on icon "drag" at bounding box center [532, 19] width 10 height 10
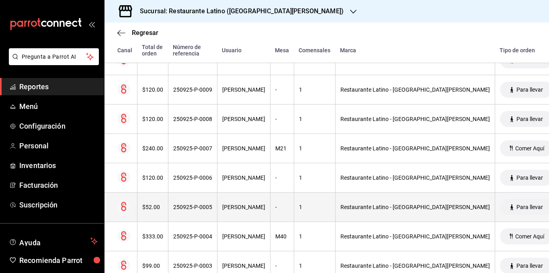
click at [150, 209] on div "$52.00" at bounding box center [152, 207] width 21 height 6
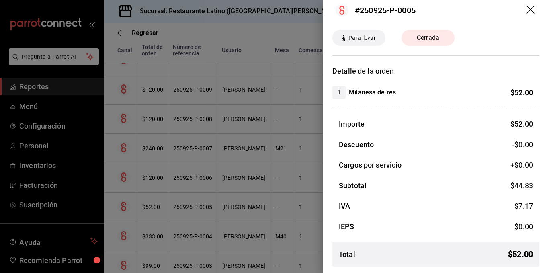
scroll to position [0, 0]
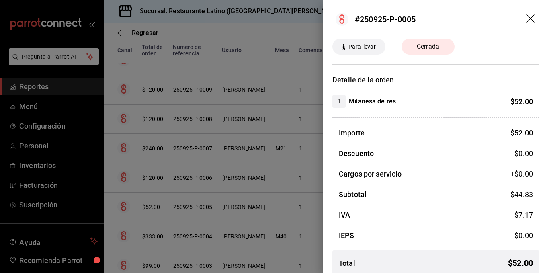
click at [527, 17] on icon "drag" at bounding box center [531, 18] width 8 height 8
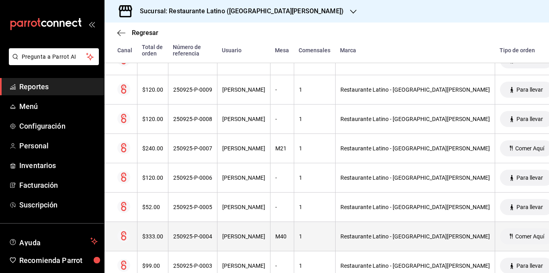
click at [149, 235] on div "$333.00" at bounding box center [152, 236] width 21 height 6
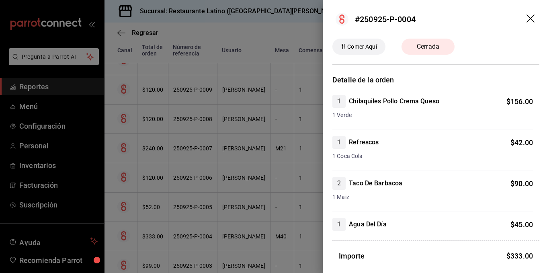
click at [527, 16] on icon "drag" at bounding box center [531, 18] width 8 height 8
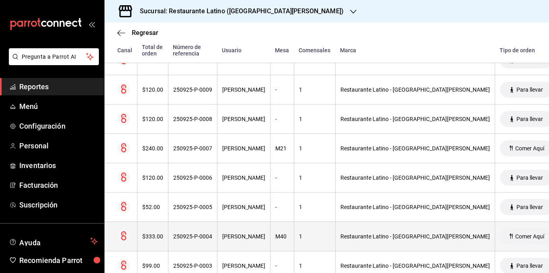
click at [152, 234] on div "$333.00" at bounding box center [152, 236] width 21 height 6
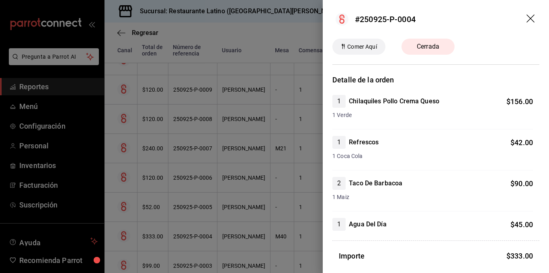
click at [527, 19] on icon "drag" at bounding box center [532, 19] width 10 height 10
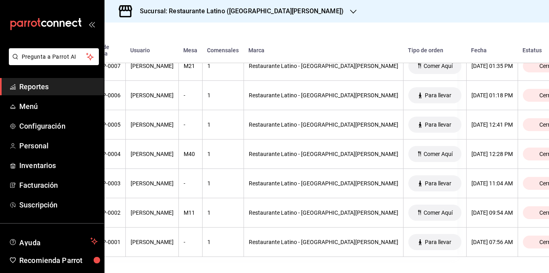
scroll to position [432, 95]
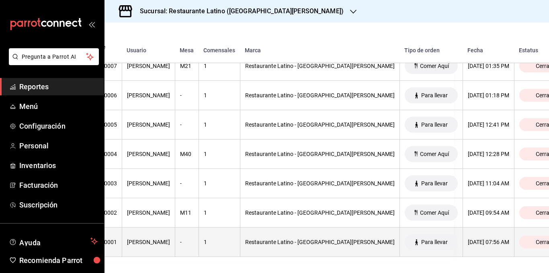
click at [170, 239] on div "[PERSON_NAME]" at bounding box center [148, 242] width 43 height 6
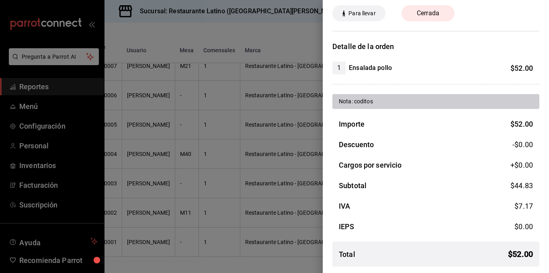
scroll to position [0, 0]
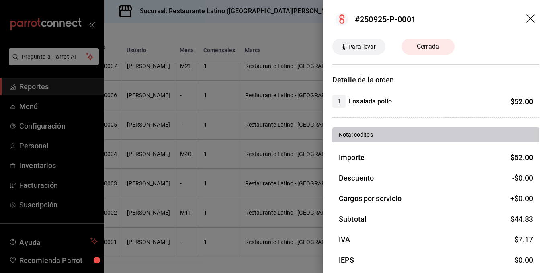
click at [363, 101] on h4 "Ensalada pollo" at bounding box center [370, 102] width 43 height 10
click at [419, 47] on span "Cerrada" at bounding box center [428, 47] width 32 height 10
click at [527, 19] on icon "drag" at bounding box center [531, 18] width 8 height 8
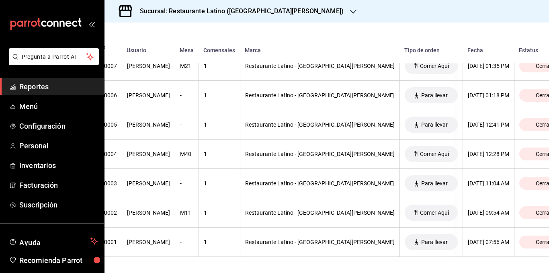
scroll to position [432, 0]
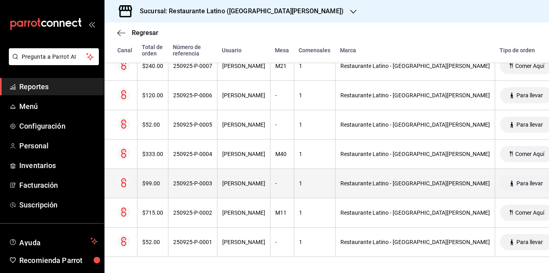
click at [153, 180] on div "$99.00" at bounding box center [152, 183] width 21 height 6
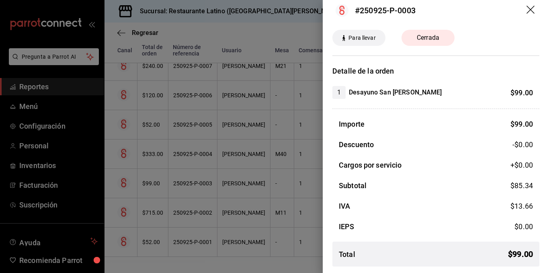
scroll to position [0, 0]
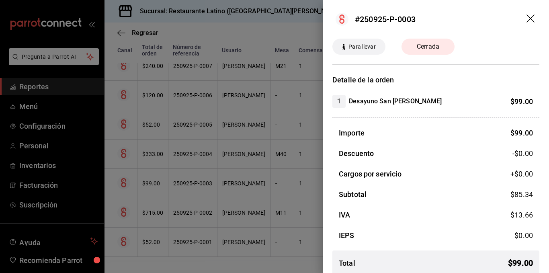
click at [527, 18] on icon "drag" at bounding box center [531, 18] width 8 height 8
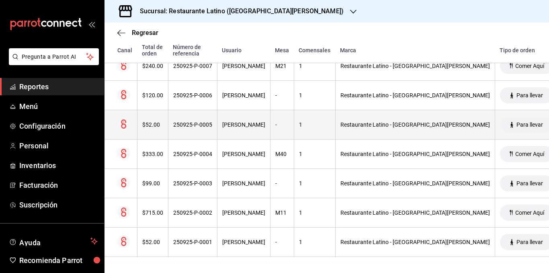
click at [150, 121] on div "$52.00" at bounding box center [152, 124] width 21 height 6
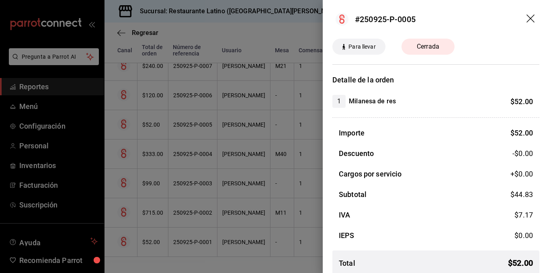
click at [527, 21] on icon "drag" at bounding box center [532, 19] width 10 height 10
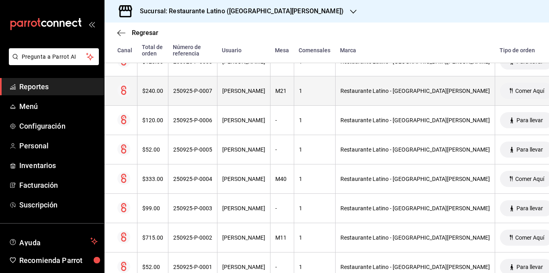
scroll to position [351, 0]
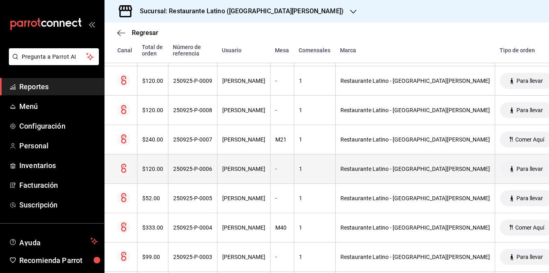
click at [153, 171] on div "$120.00" at bounding box center [152, 169] width 21 height 6
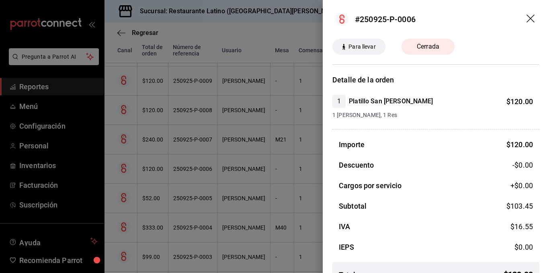
click at [528, 20] on icon "drag" at bounding box center [532, 19] width 10 height 10
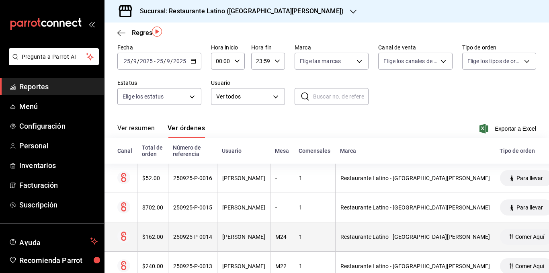
scroll to position [0, 0]
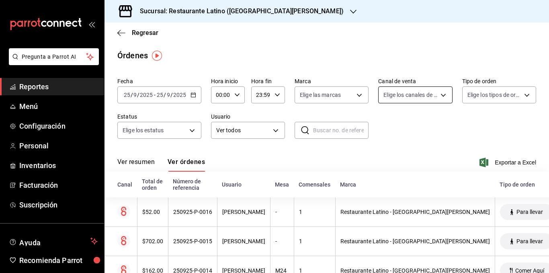
click at [418, 93] on body "Pregunta a Parrot AI Reportes Menú Configuración Personal Inventarios Facturaci…" at bounding box center [274, 136] width 549 height 273
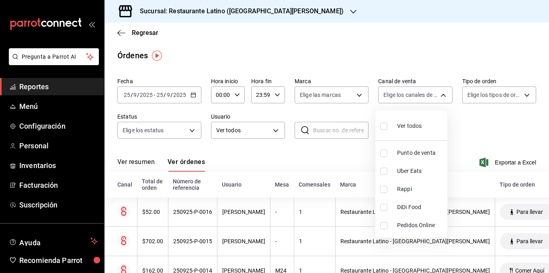
click at [354, 94] on div at bounding box center [274, 136] width 549 height 273
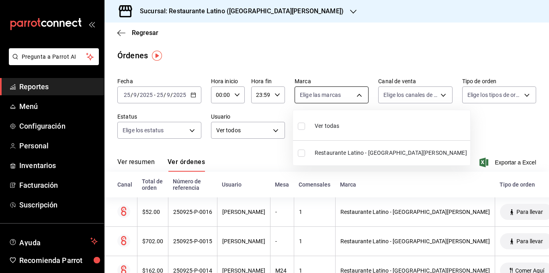
click at [355, 95] on body "Pregunta a Parrot AI Reportes Menú Configuración Personal Inventarios Facturaci…" at bounding box center [274, 136] width 549 height 273
click at [469, 94] on div at bounding box center [274, 136] width 549 height 273
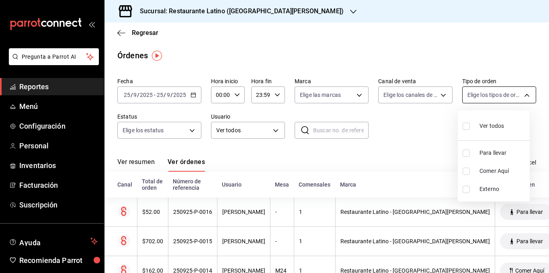
click at [470, 94] on body "Pregunta a Parrot AI Reportes Menú Configuración Personal Inventarios Facturaci…" at bounding box center [274, 136] width 549 height 273
click at [439, 127] on div at bounding box center [274, 136] width 549 height 273
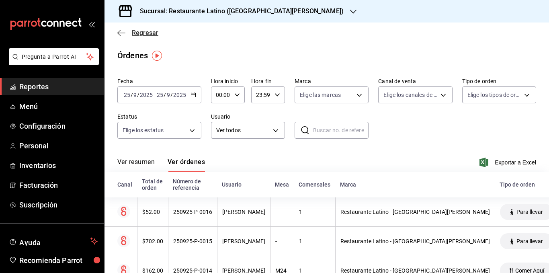
click at [141, 35] on span "Regresar" at bounding box center [145, 33] width 27 height 8
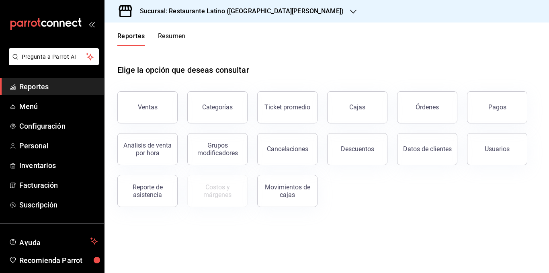
click at [177, 37] on button "Resumen" at bounding box center [172, 39] width 28 height 14
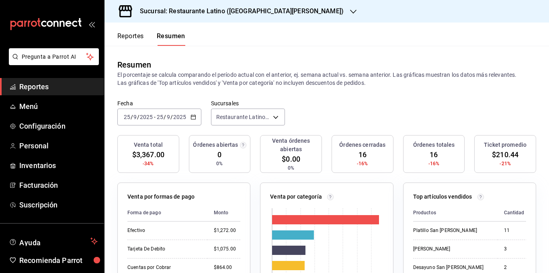
click at [316, 93] on div "Resumen El porcentaje se calcula comparando el período actual con el anterior, …" at bounding box center [327, 73] width 445 height 54
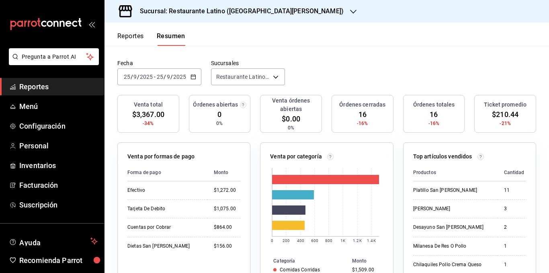
scroll to position [80, 0]
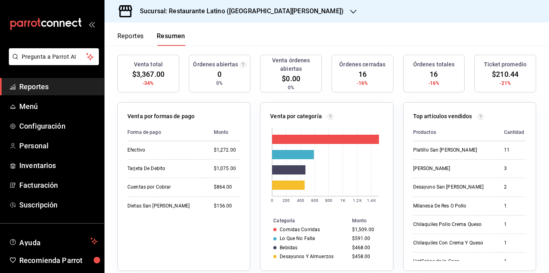
click at [138, 34] on button "Reportes" at bounding box center [130, 39] width 27 height 14
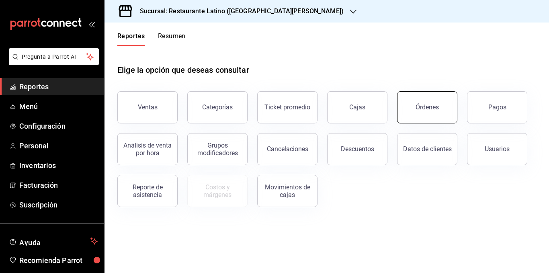
click at [423, 108] on div "Órdenes" at bounding box center [427, 107] width 23 height 8
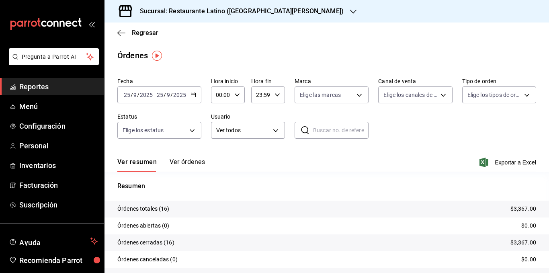
click at [255, 160] on div "Ver resumen Ver órdenes Exportar a Excel" at bounding box center [326, 159] width 419 height 23
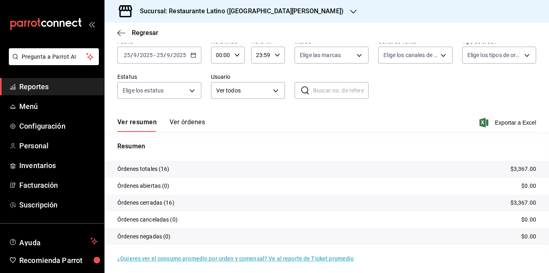
scroll to position [43, 0]
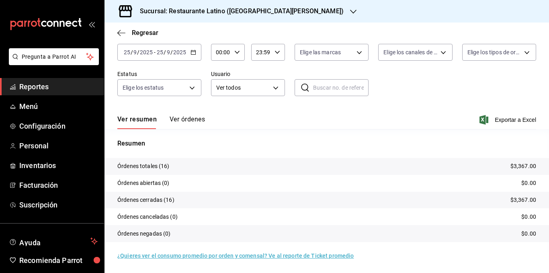
click at [178, 121] on button "Ver órdenes" at bounding box center [187, 122] width 35 height 14
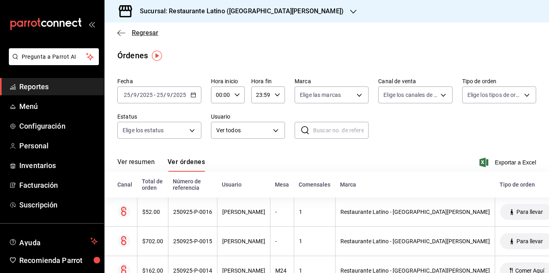
click at [144, 33] on span "Regresar" at bounding box center [145, 33] width 27 height 8
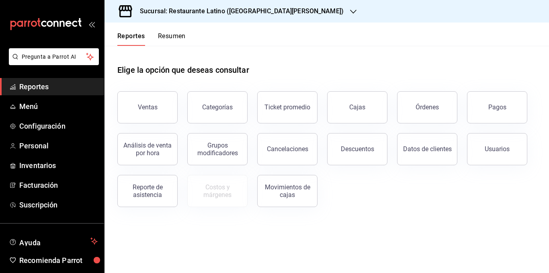
click at [161, 36] on button "Resumen" at bounding box center [172, 39] width 28 height 14
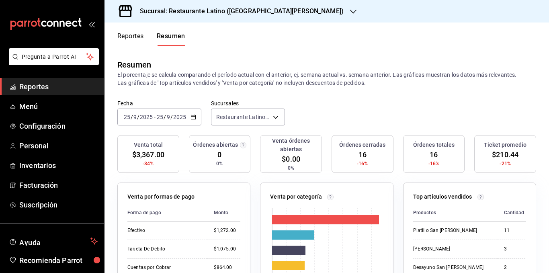
click at [245, 77] on p "El porcentaje se calcula comparando el período actual con el anterior, ej. sema…" at bounding box center [326, 79] width 419 height 16
click at [268, 115] on body "Pregunta a Parrot AI Reportes Menú Configuración Personal Inventarios Facturaci…" at bounding box center [274, 136] width 549 height 273
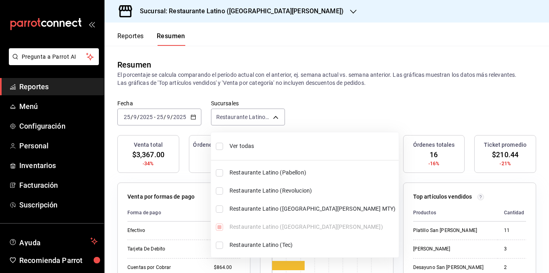
click at [263, 145] on span "Ver todas" at bounding box center [313, 146] width 166 height 8
type input "[object Object],[object Object],[object Object],[object Object],[object Object]"
checkbox input "true"
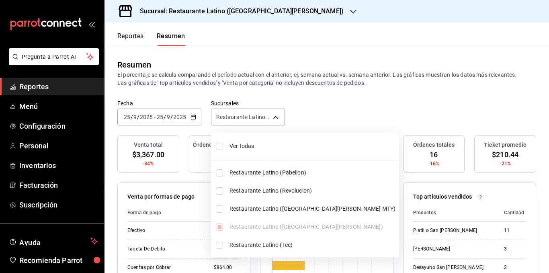
checkbox input "true"
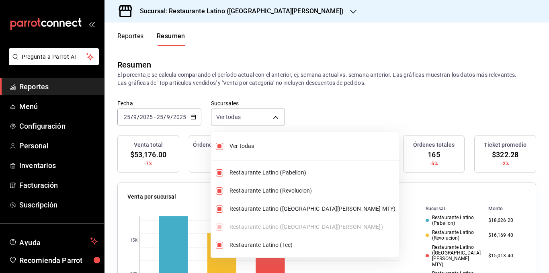
click at [303, 96] on div at bounding box center [274, 136] width 549 height 273
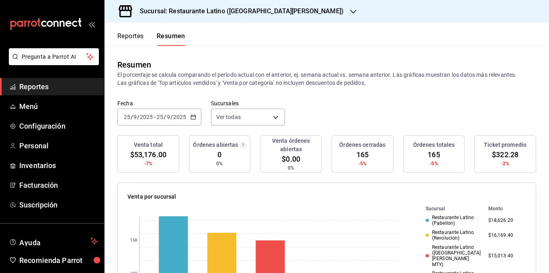
click at [441, 220] on div "Restaurante Latino (Pabellon)" at bounding box center [454, 221] width 56 height 12
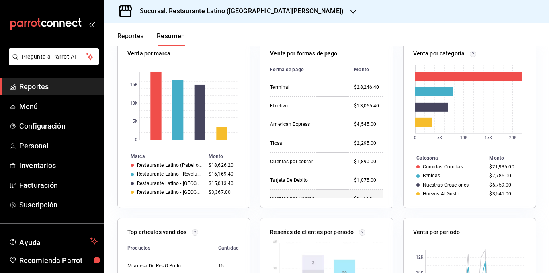
scroll to position [281, 0]
